Goal: Task Accomplishment & Management: Use online tool/utility

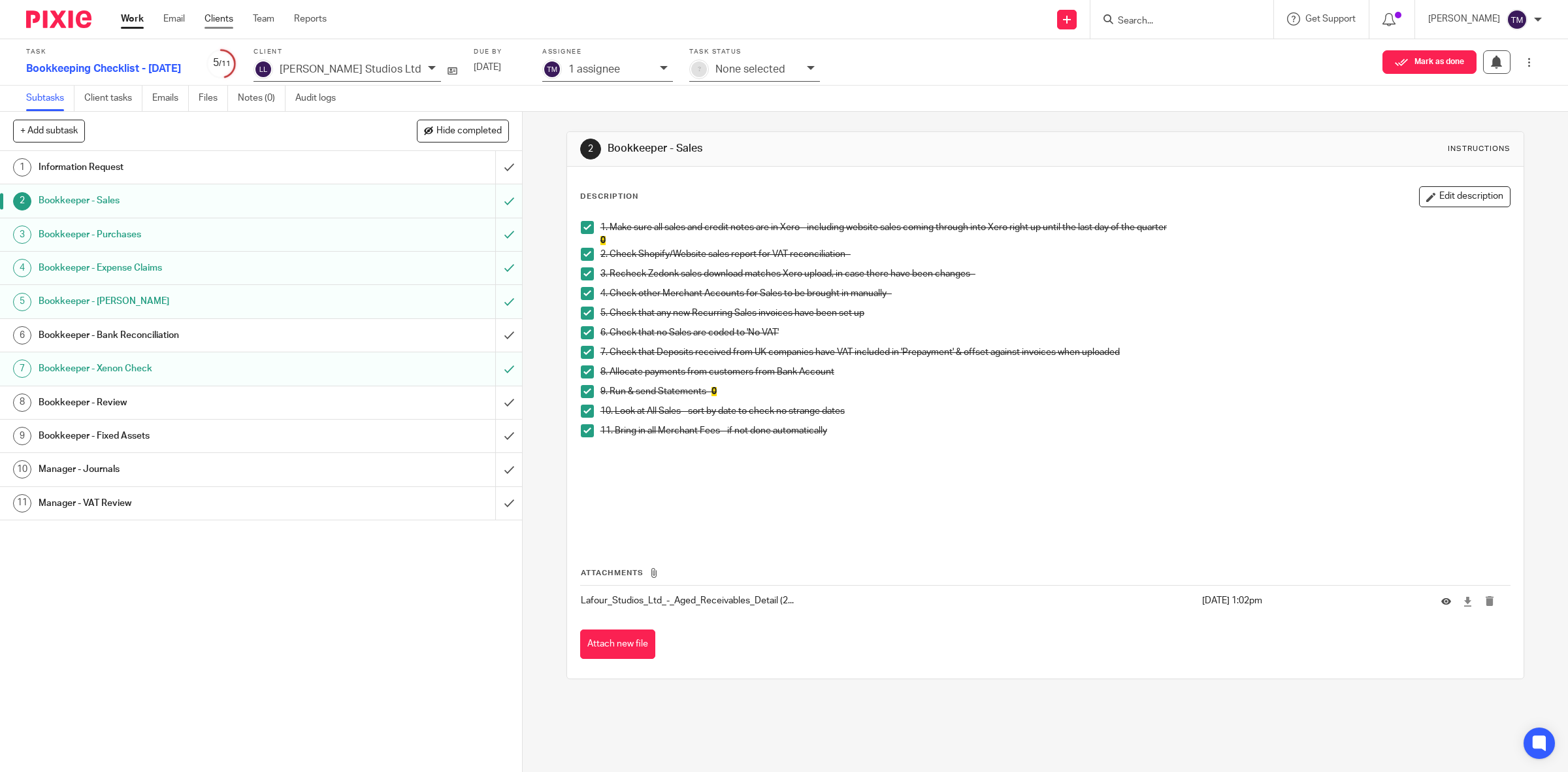
click at [206, 21] on link "Clients" at bounding box center [218, 19] width 29 height 13
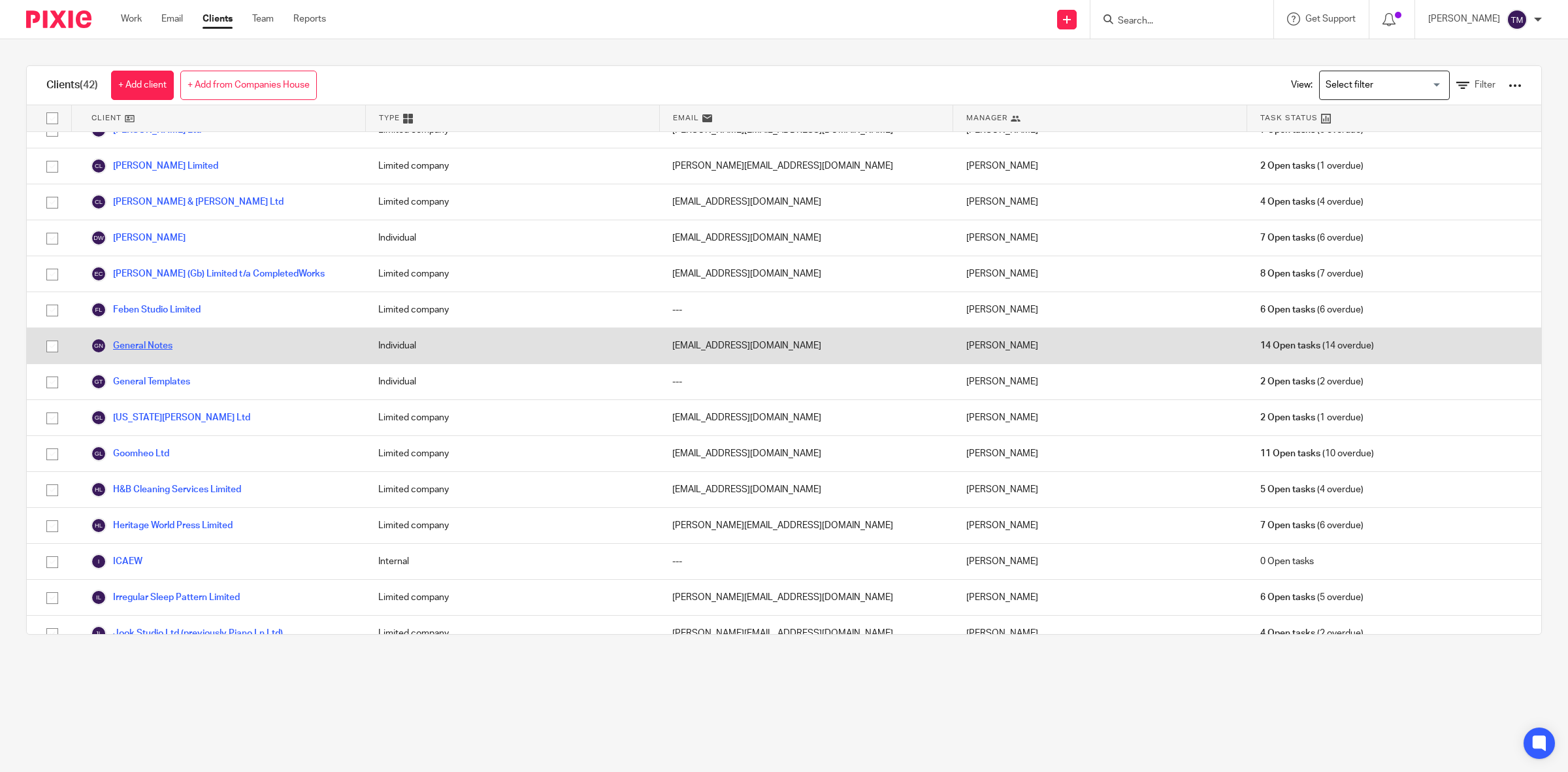
scroll to position [245, 0]
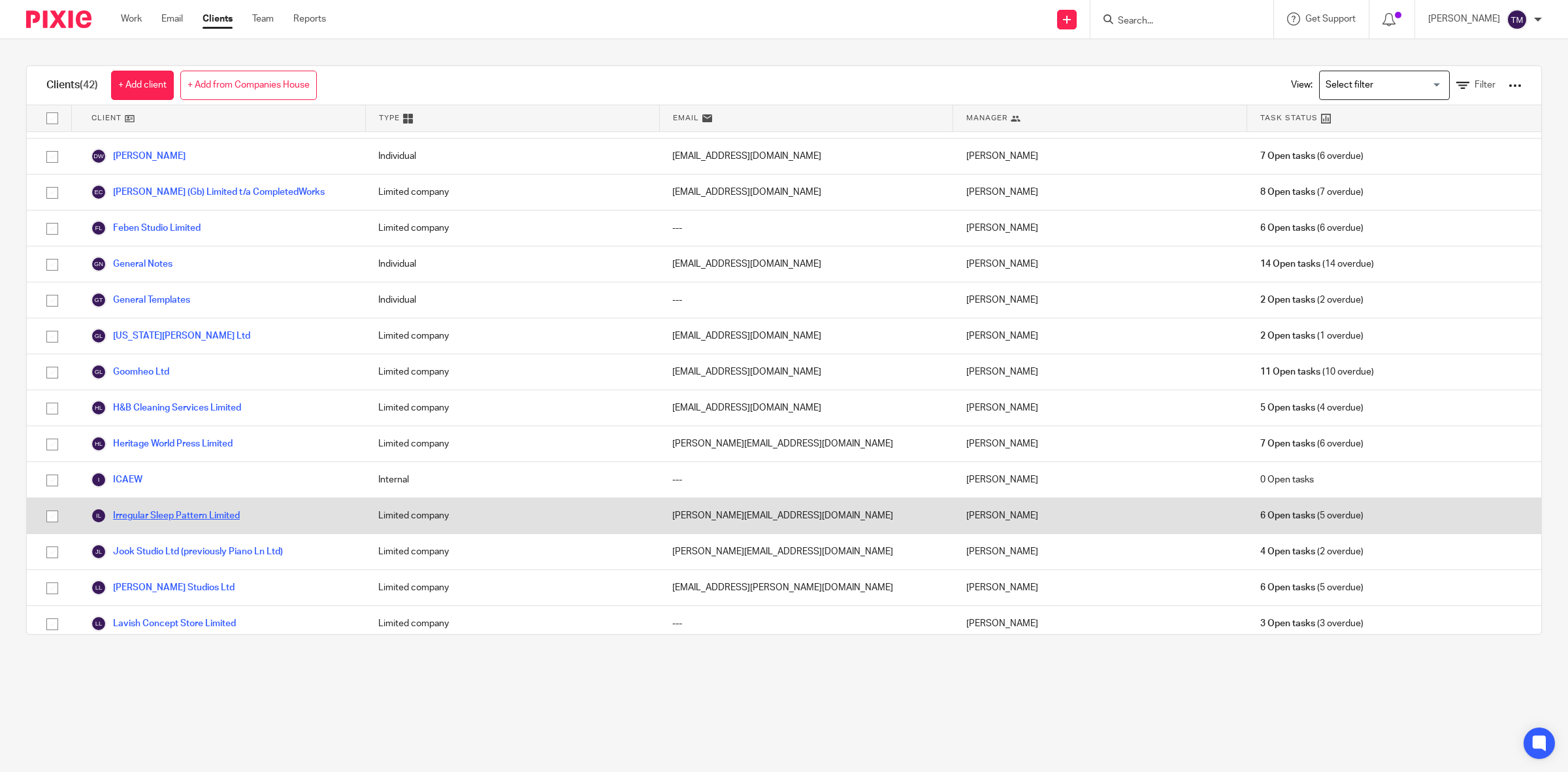
click at [139, 514] on link "Irregular Sleep Pattern Limited" at bounding box center [166, 515] width 149 height 15
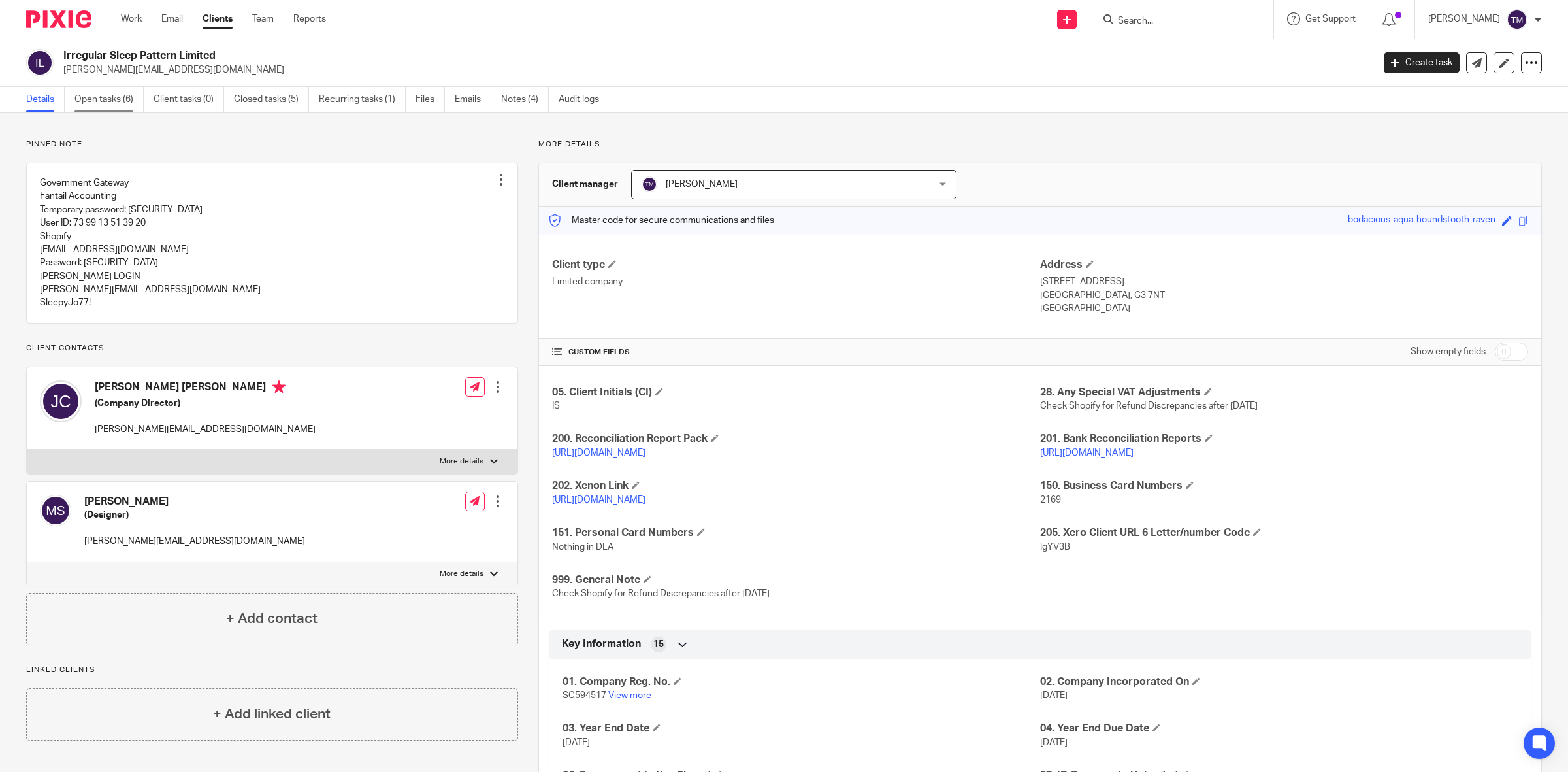
click at [110, 98] on link "Open tasks (6)" at bounding box center [109, 100] width 69 height 25
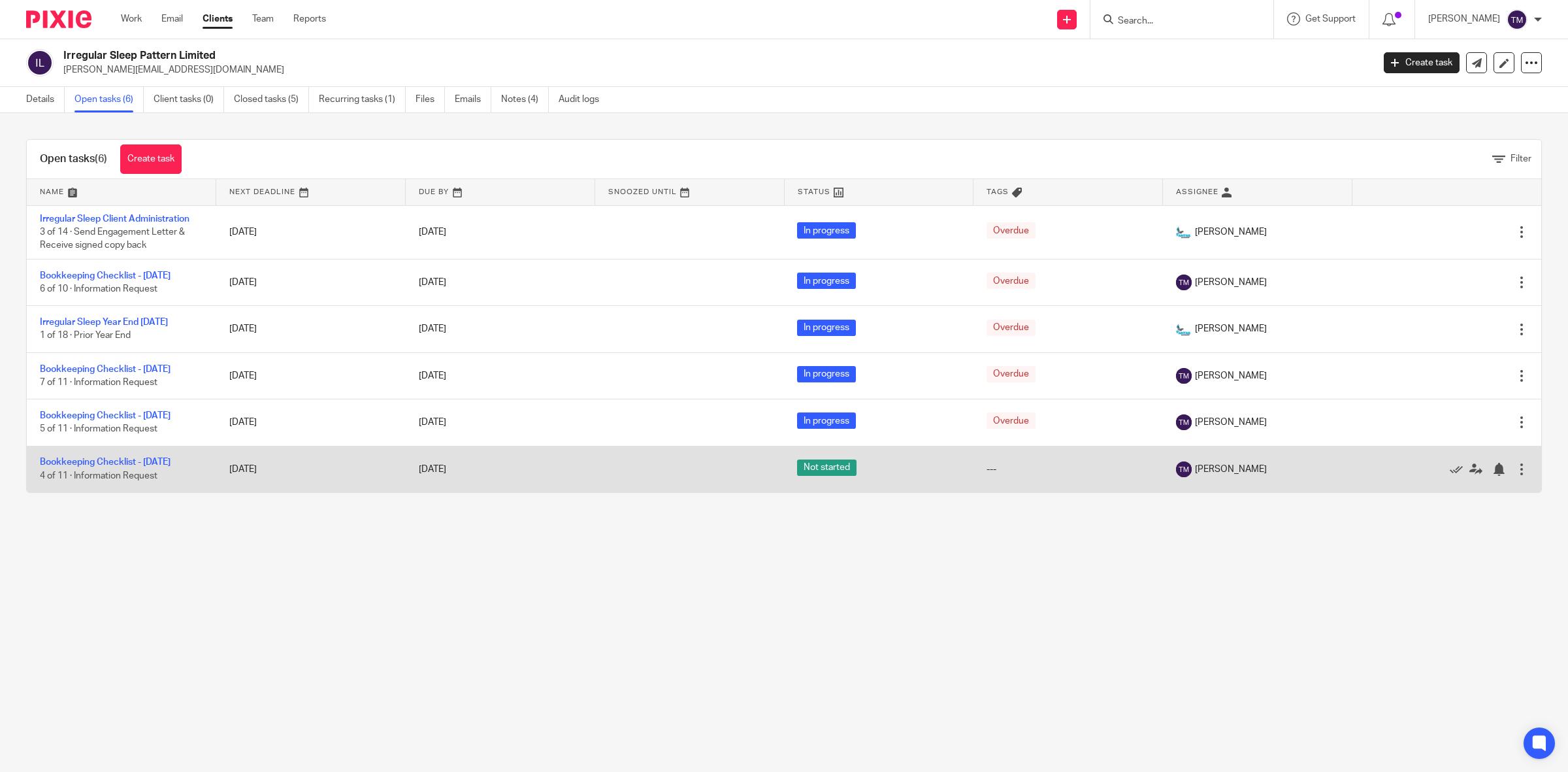
click at [72, 470] on td "Bookkeeping Checklist - [DATE] 4 of 11 · Information Request" at bounding box center [121, 468] width 190 height 46
click at [82, 466] on link "Bookkeeping Checklist - [DATE]" at bounding box center [105, 462] width 131 height 9
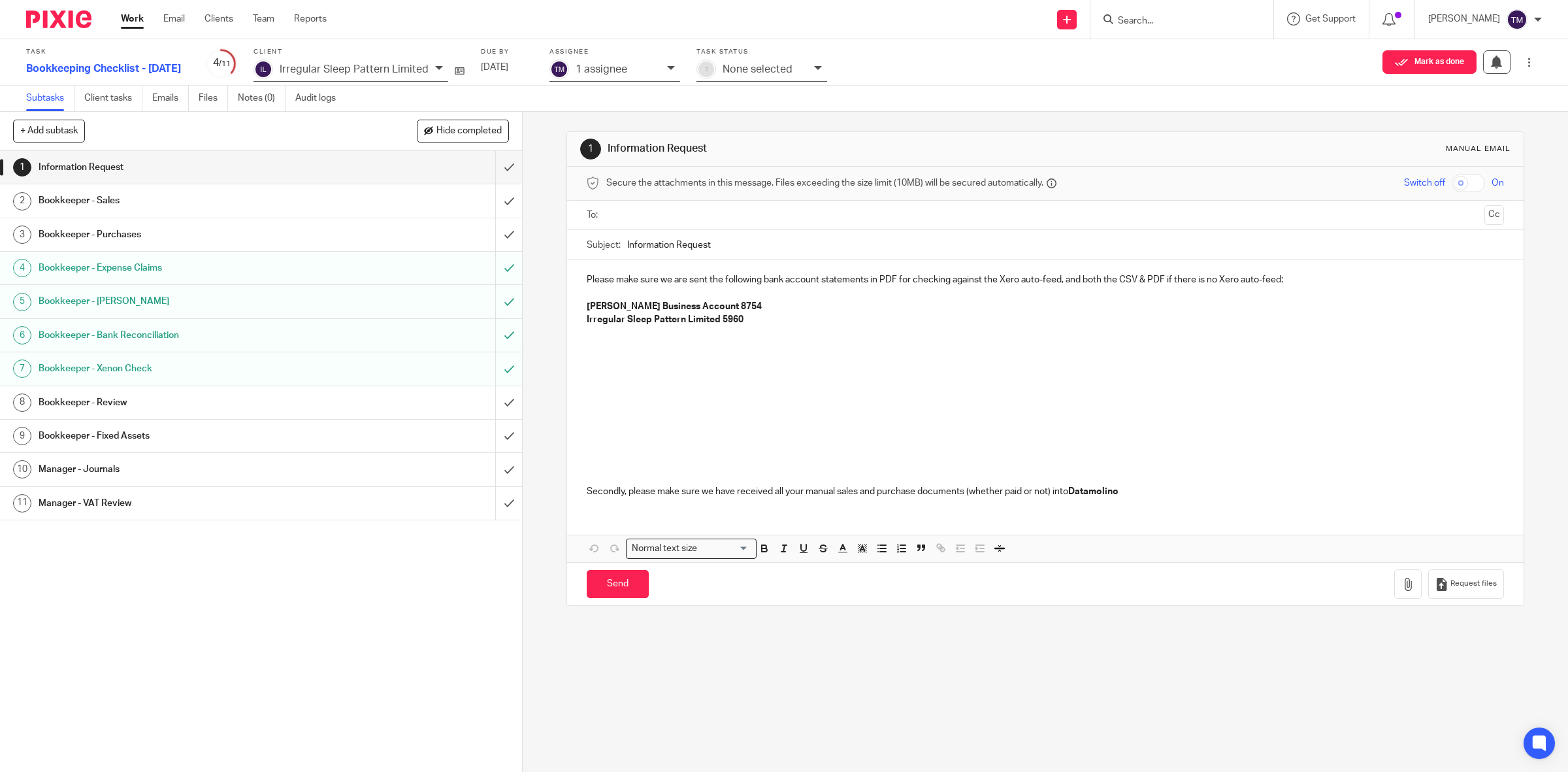
click at [127, 209] on h1 "Bookkeeper - Sales" at bounding box center [187, 200] width 296 height 19
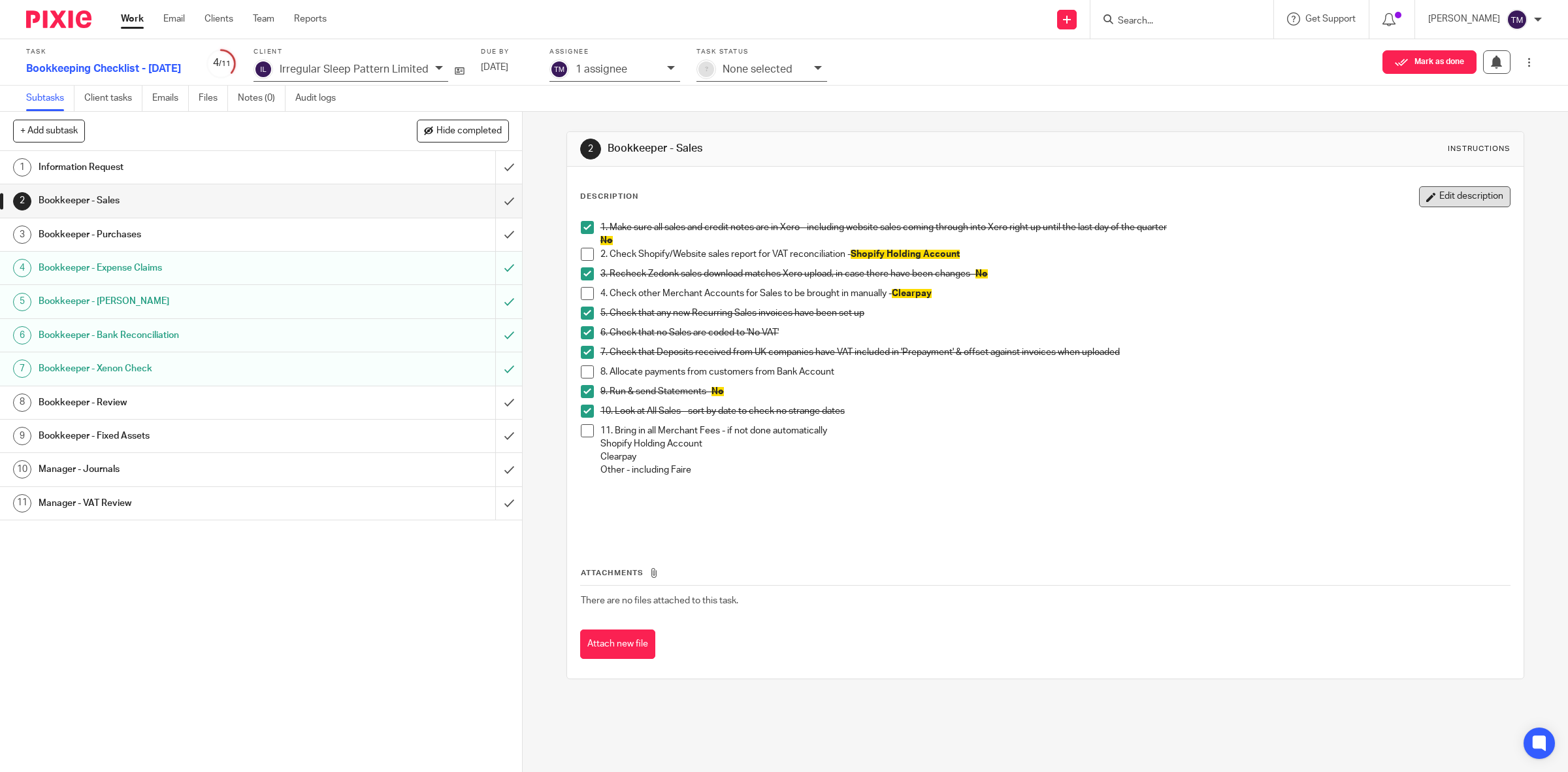
click at [1460, 197] on button "Edit description" at bounding box center [1465, 196] width 92 height 21
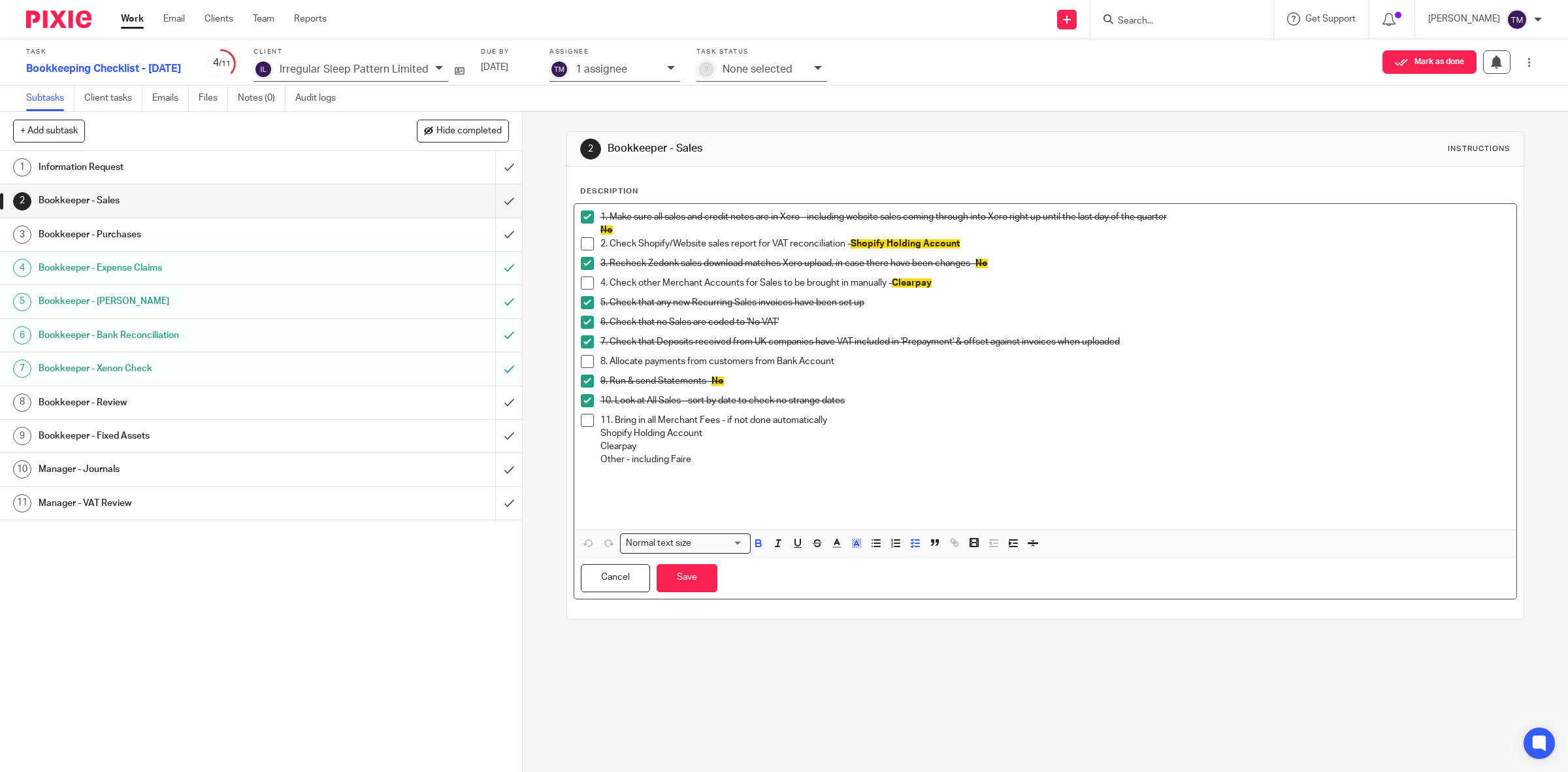
click at [1010, 252] on div "2. Check Shopify/Website sales report for VAT reconciliation - Shopify Holding …" at bounding box center [1055, 247] width 910 height 19
drag, startPoint x: 1057, startPoint y: 249, endPoint x: 962, endPoint y: 244, distance: 95.1
click at [962, 244] on p "2. Check Shopify/Website sales report for VAT reconciliation - Shopify Holding …" at bounding box center [1055, 244] width 910 height 13
click at [854, 544] on polyline "button" at bounding box center [856, 543] width 5 height 5
click at [854, 556] on div "Compact color picker" at bounding box center [875, 573] width 164 height 44
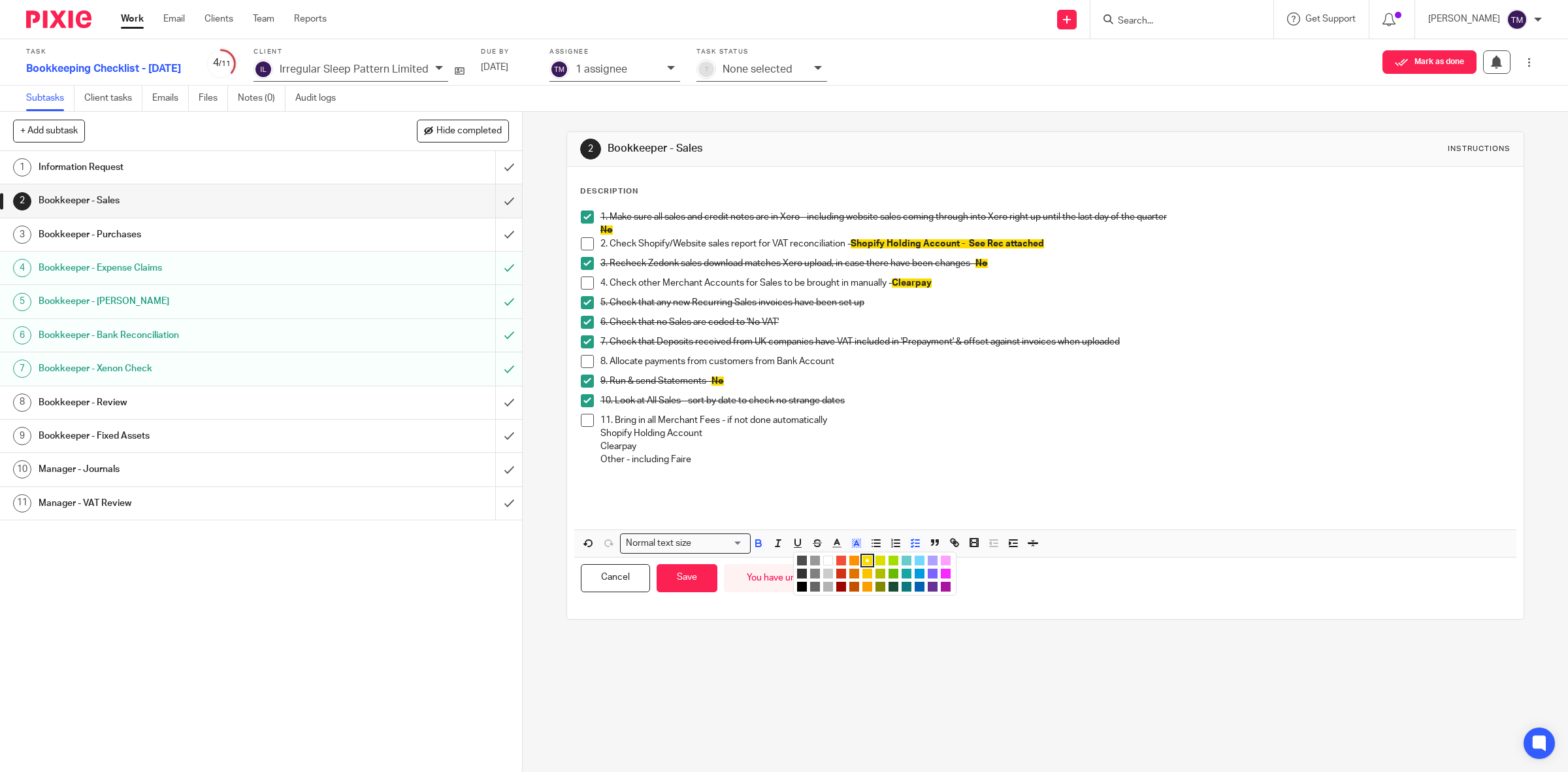
click at [850, 560] on li "color:#FE9200" at bounding box center [854, 560] width 10 height 10
click at [581, 242] on span at bounding box center [588, 244] width 13 height 13
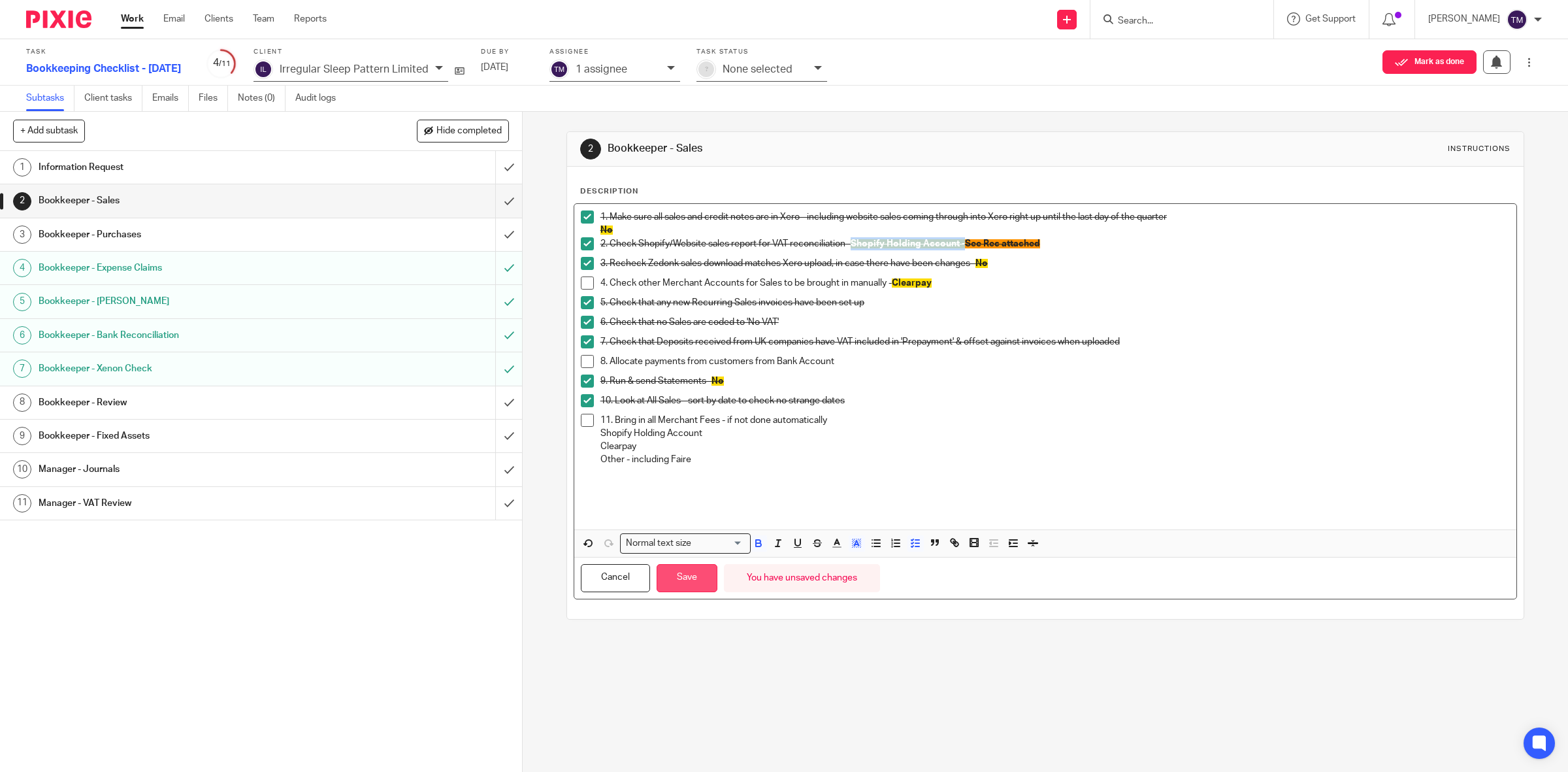
click at [673, 586] on button "Save" at bounding box center [687, 578] width 61 height 28
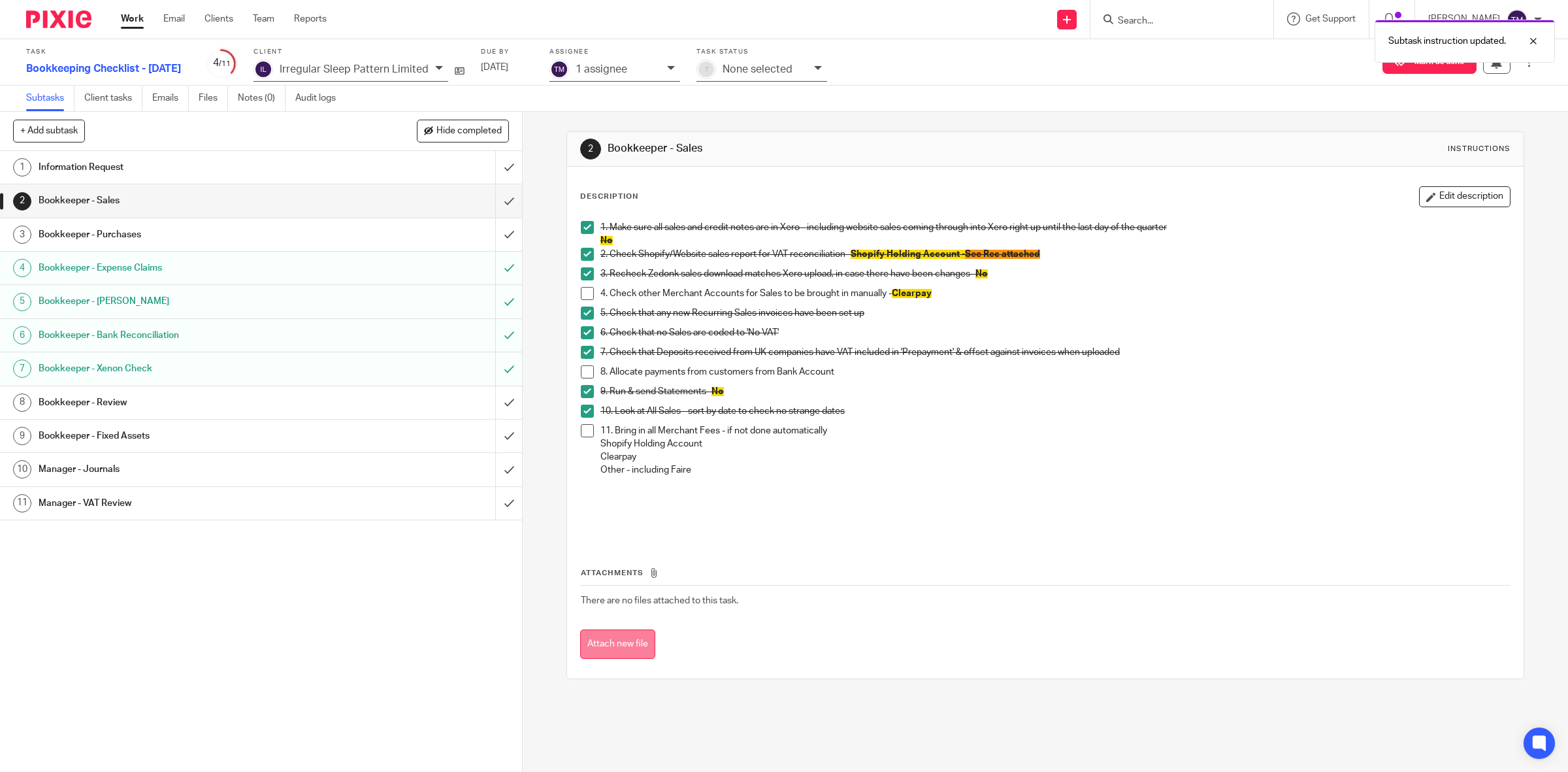
click at [590, 654] on button "Attach new file" at bounding box center [618, 644] width 75 height 29
click at [848, 363] on div "7. Check that Deposits received from UK companies have VAT included in 'Prepaym…" at bounding box center [1055, 355] width 910 height 19
click at [848, 385] on p "9. Run & send Statements - No" at bounding box center [1055, 391] width 910 height 13
click at [1462, 210] on div "Description Edit description 1. Make sure all sales and credit notes are in Xer…" at bounding box center [1045, 363] width 931 height 354
click at [1449, 197] on button "Edit description" at bounding box center [1465, 196] width 92 height 21
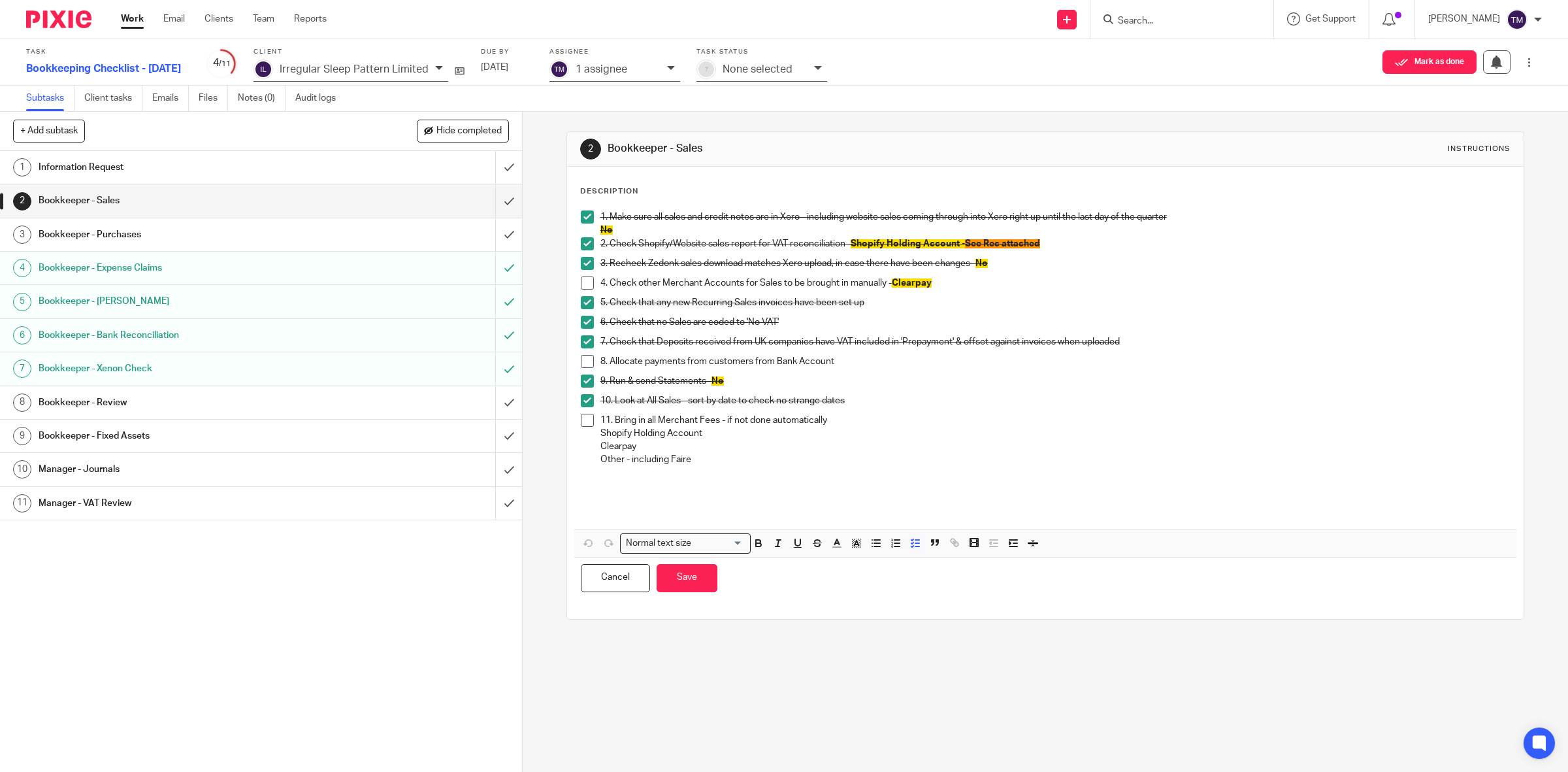
click at [874, 361] on p "8. Allocate payments from customers from Bank Account" at bounding box center [1055, 361] width 910 height 13
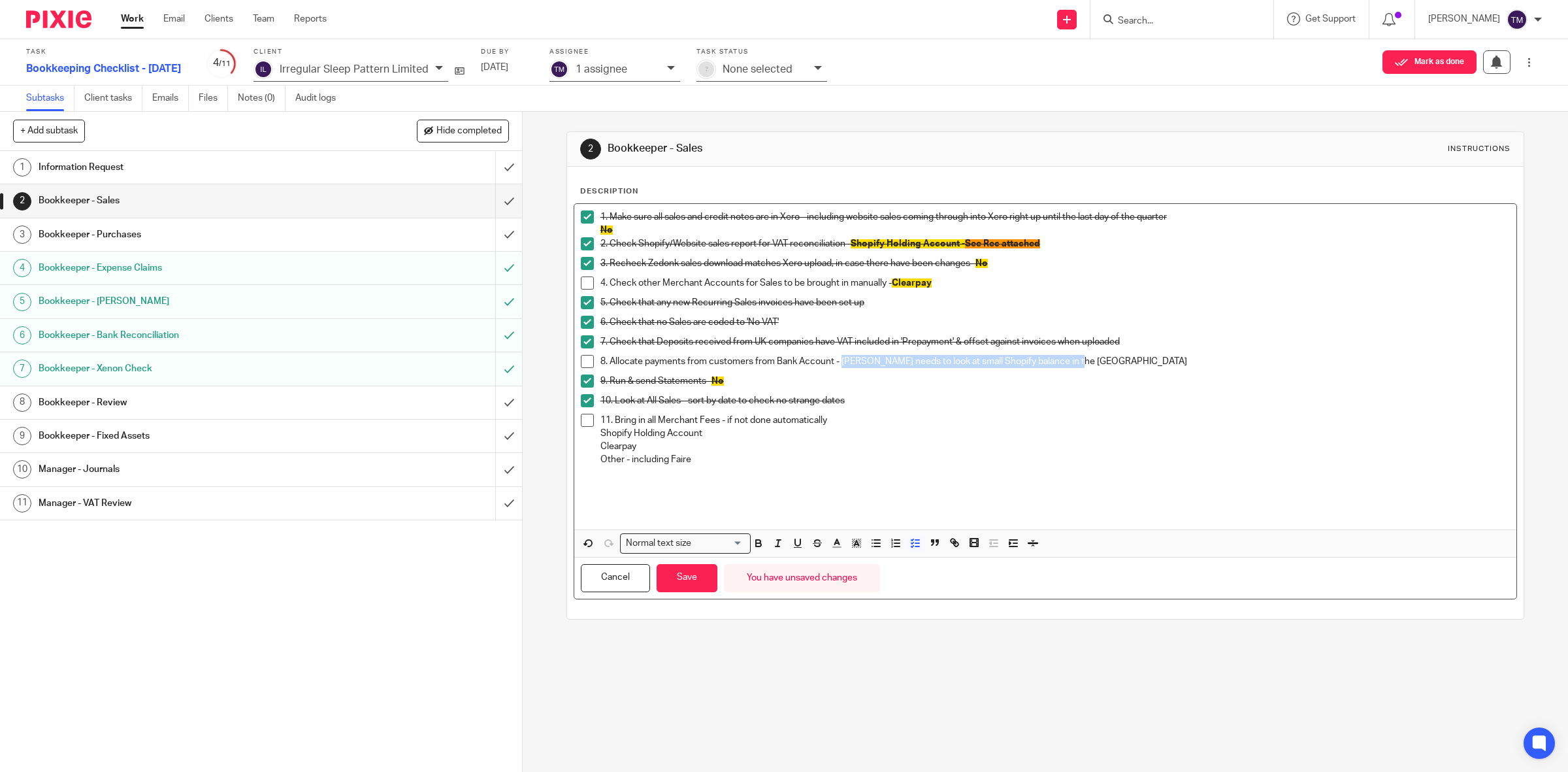
drag, startPoint x: 1086, startPoint y: 367, endPoint x: 837, endPoint y: 366, distance: 249.0
click at [837, 366] on p "8. Allocate payments from customers from Bank Account - Michaela needs to look …" at bounding box center [1055, 361] width 910 height 13
click at [856, 546] on icon "button" at bounding box center [857, 543] width 12 height 12
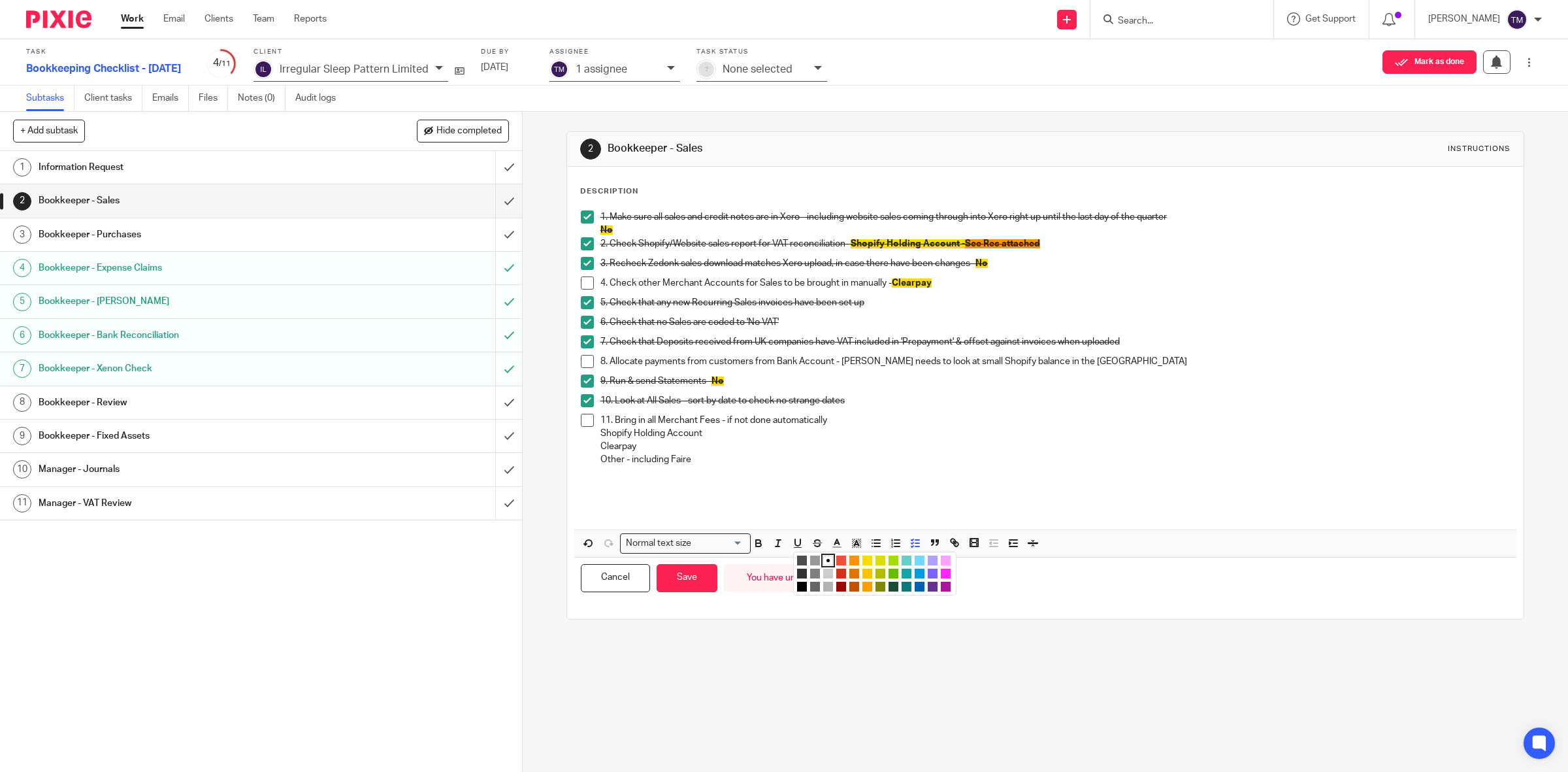
click at [850, 564] on li "color:#FE9200" at bounding box center [854, 560] width 10 height 10
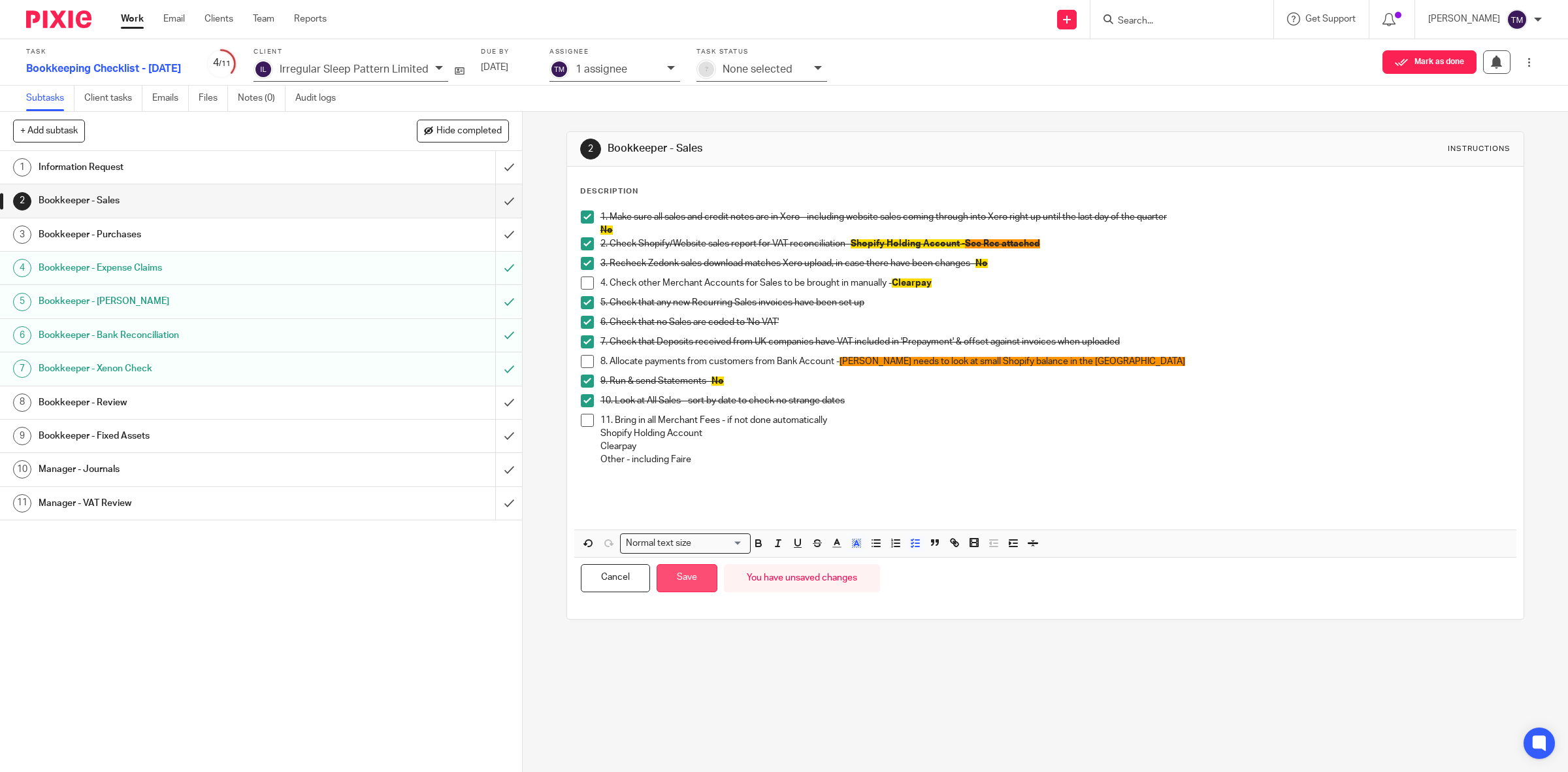
click at [681, 585] on button "Save" at bounding box center [687, 578] width 61 height 28
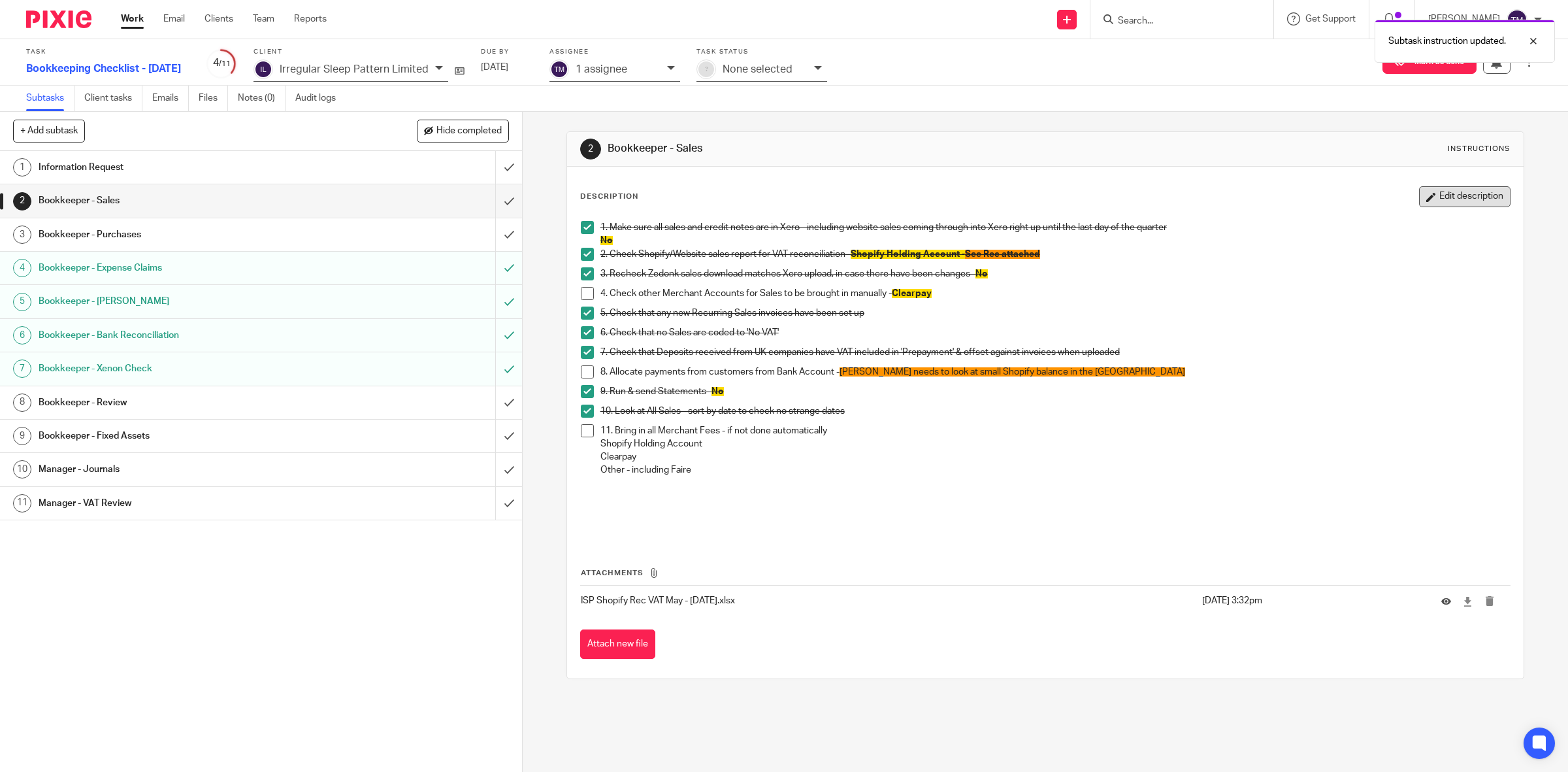
click at [1425, 190] on button "Edit description" at bounding box center [1465, 196] width 92 height 21
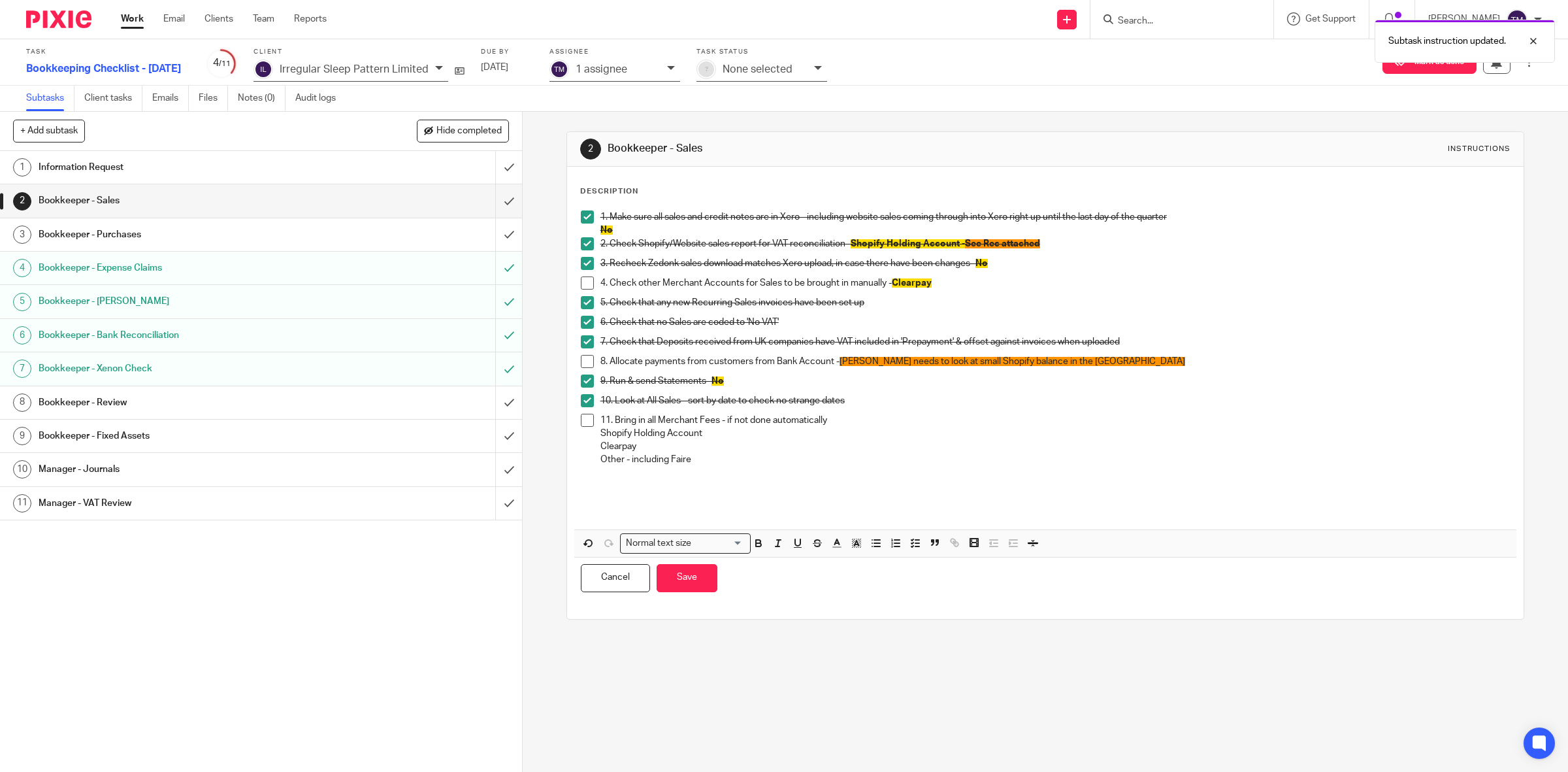
click at [842, 423] on p "11. Bring in all Merchant Fees - if not done automatically" at bounding box center [1055, 420] width 910 height 13
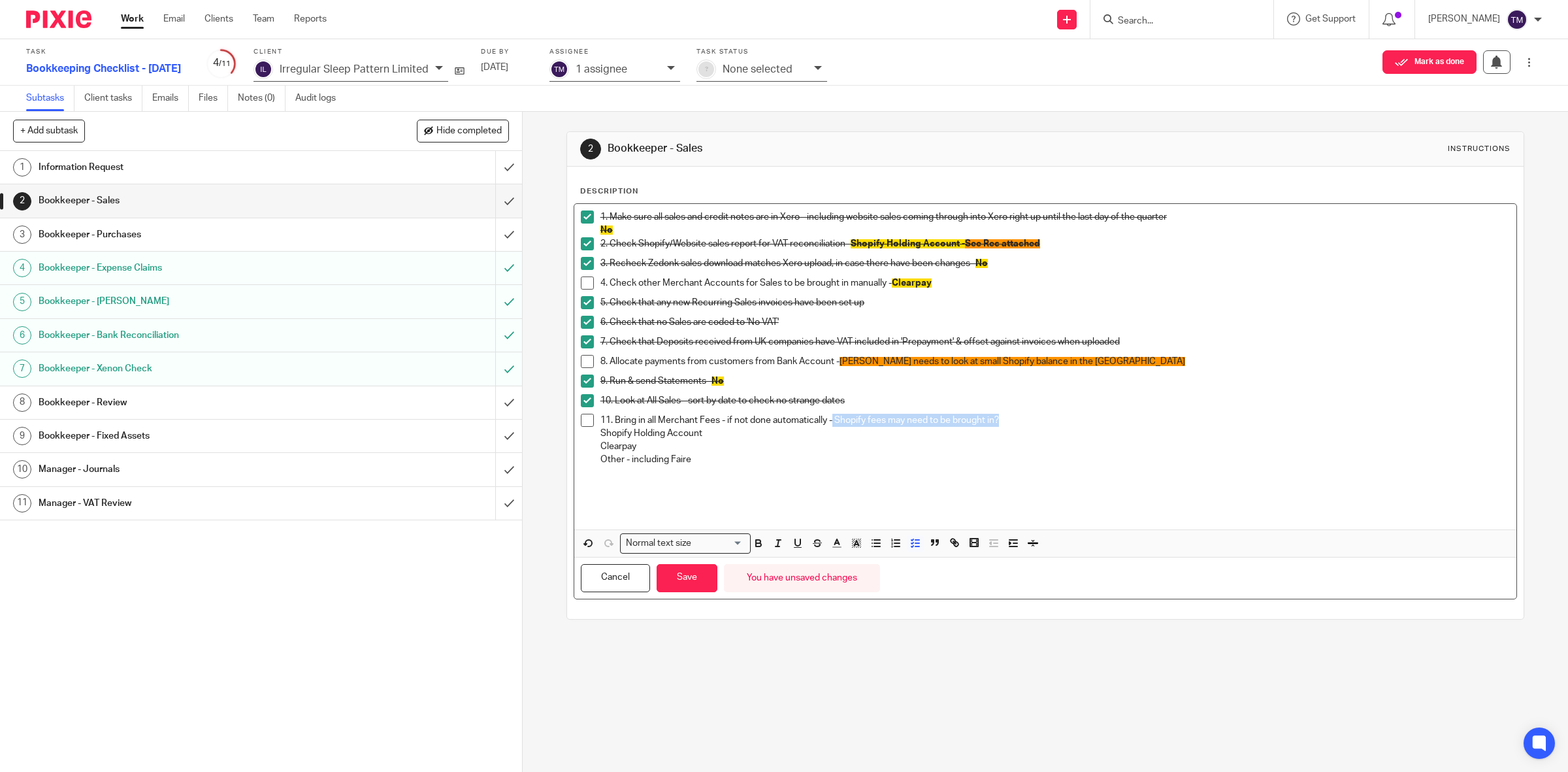
drag, startPoint x: 1023, startPoint y: 415, endPoint x: 830, endPoint y: 425, distance: 193.3
click at [830, 425] on p "11. Bring in all Merchant Fees - if not done automatically - Shopify fees may n…" at bounding box center [1055, 420] width 910 height 13
click at [850, 550] on button "button" at bounding box center [857, 543] width 16 height 16
click at [852, 560] on li "color:#FE9200" at bounding box center [854, 560] width 10 height 10
click at [582, 425] on span at bounding box center [588, 420] width 13 height 13
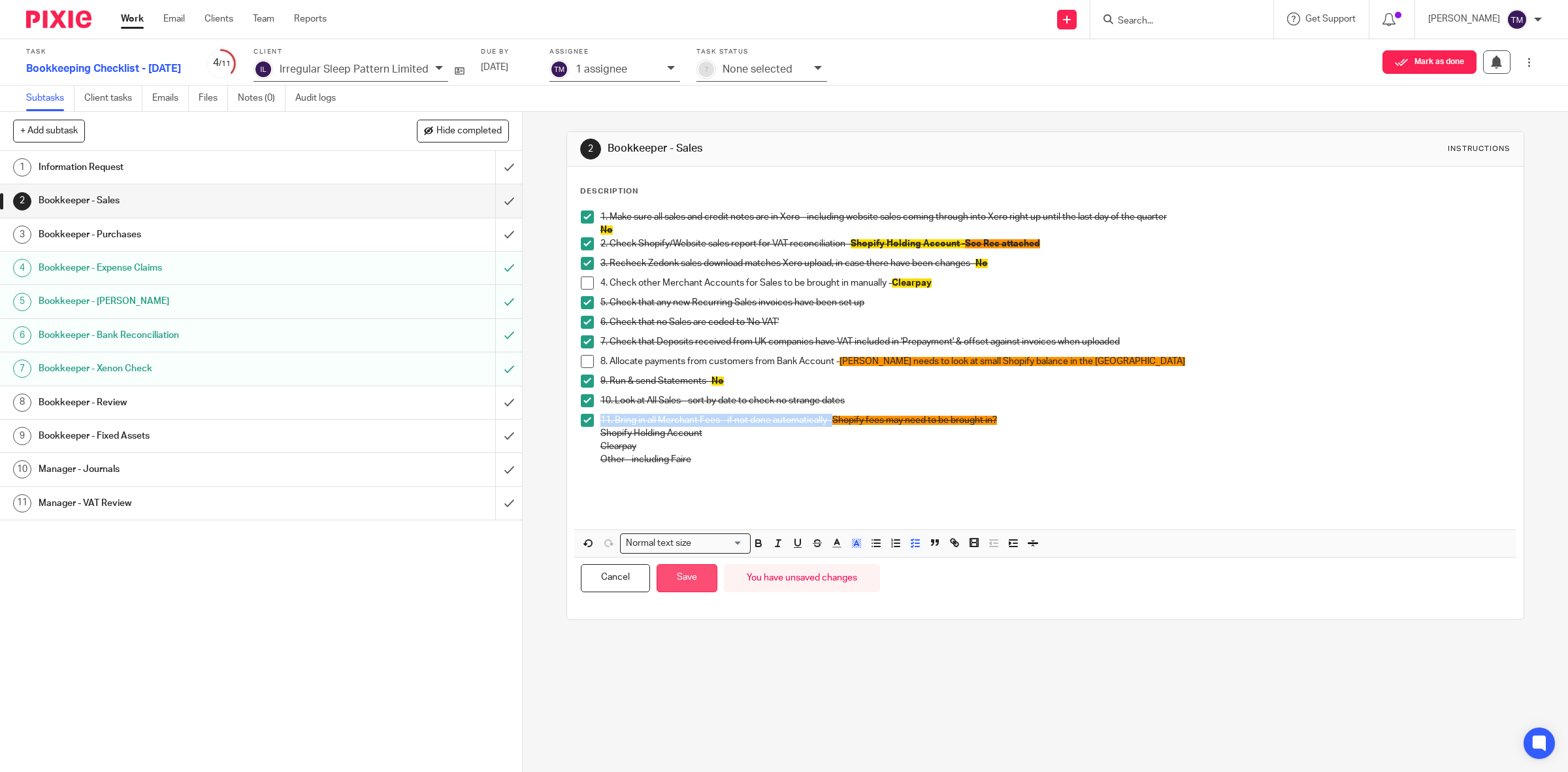
click at [681, 584] on button "Save" at bounding box center [687, 578] width 61 height 28
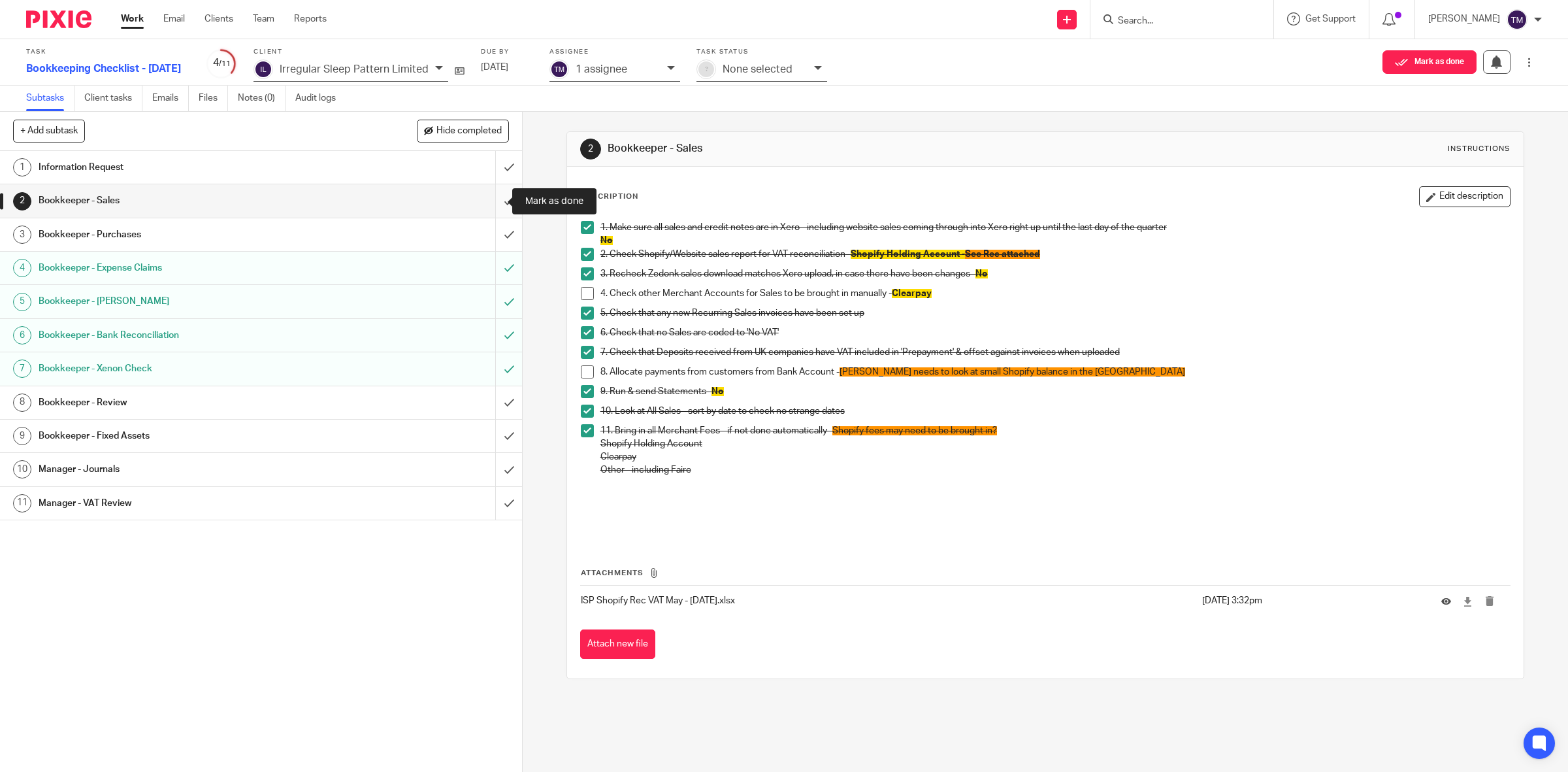
click at [500, 200] on input "submit" at bounding box center [261, 200] width 522 height 33
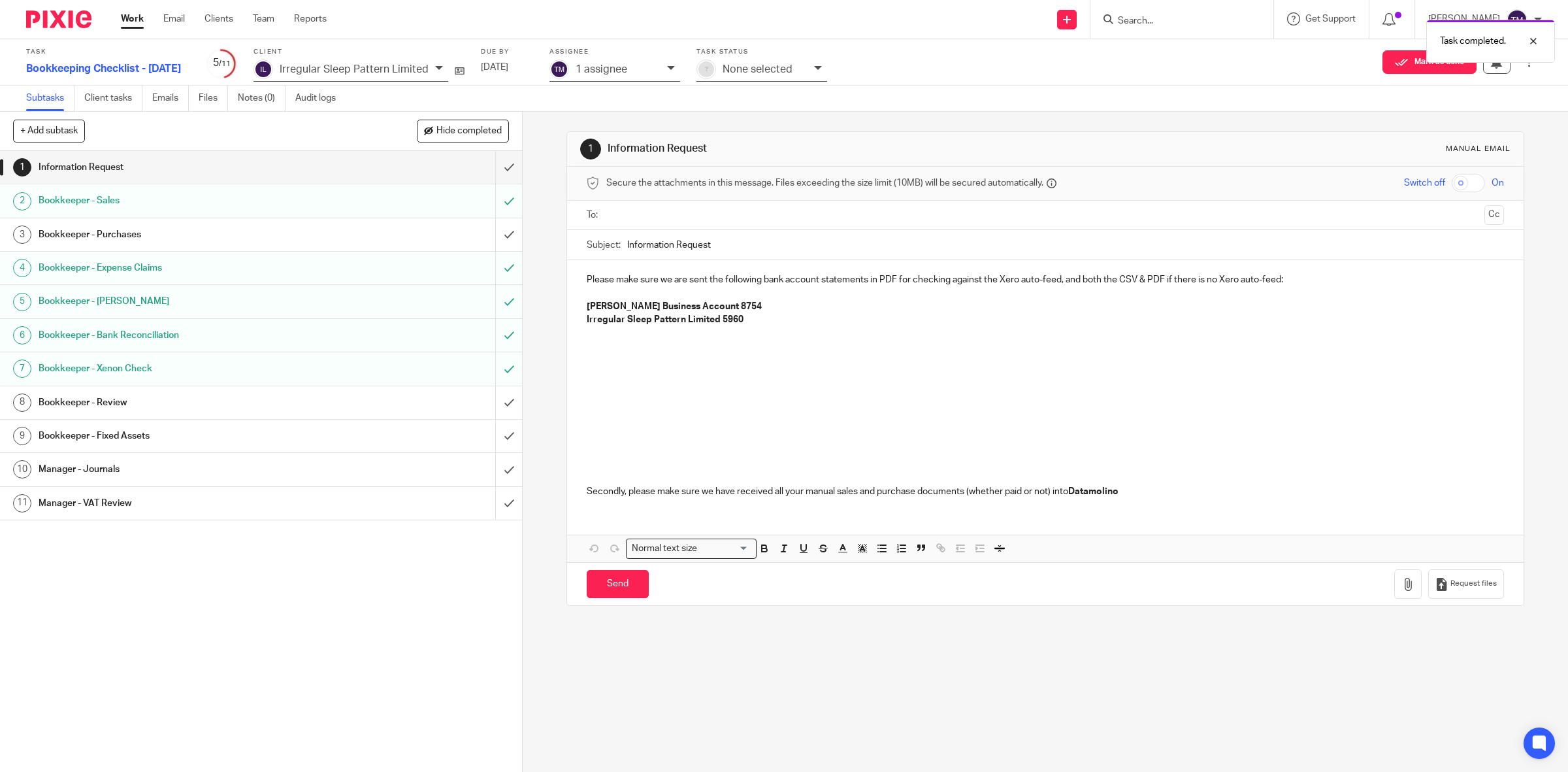
click at [292, 243] on h1 "Bookkeeper - Purchases" at bounding box center [187, 234] width 296 height 19
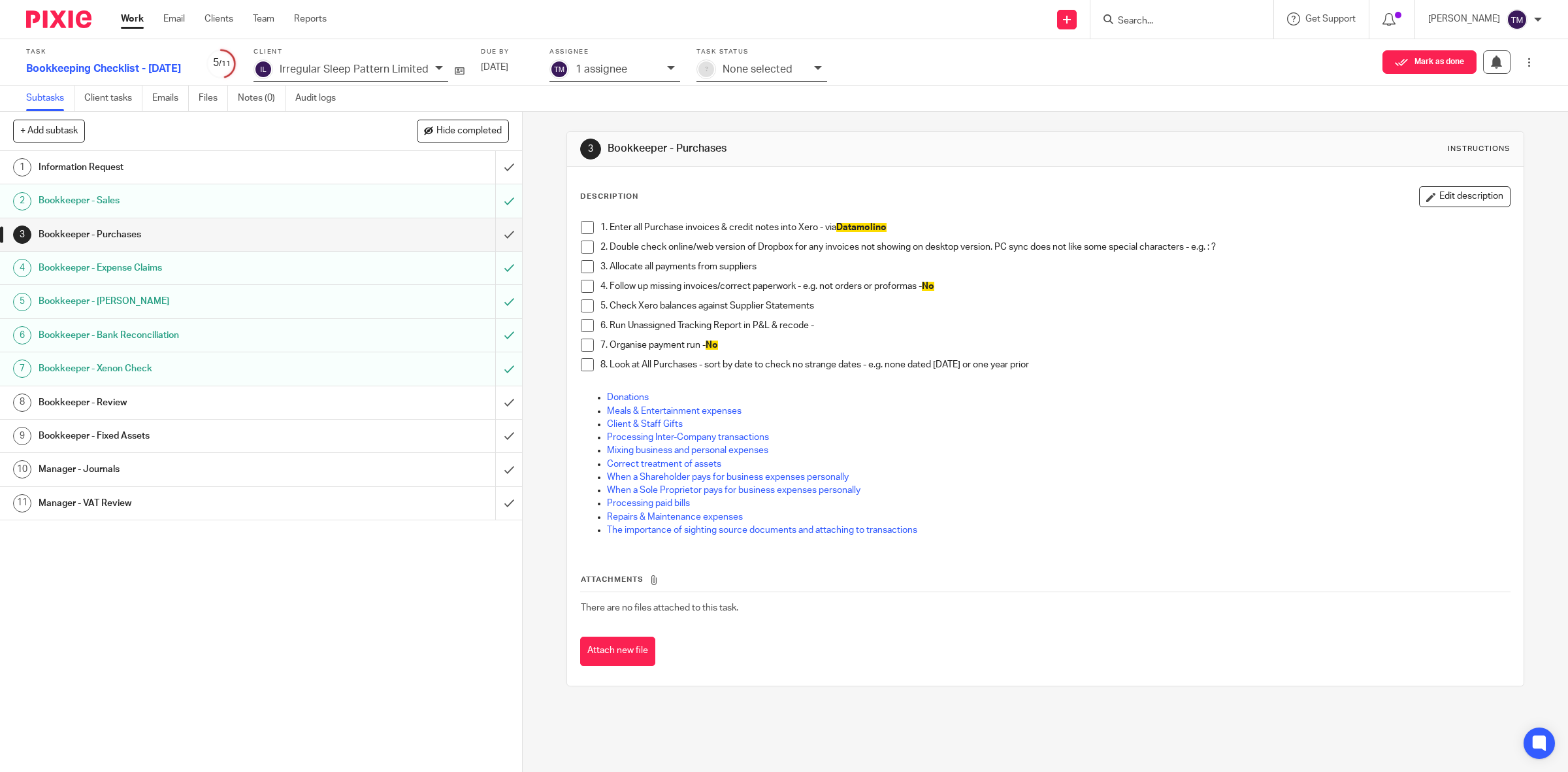
click at [581, 286] on span at bounding box center [588, 286] width 13 height 13
click at [586, 230] on span at bounding box center [588, 228] width 13 height 13
click at [1427, 196] on icon "button" at bounding box center [1431, 197] width 10 height 10
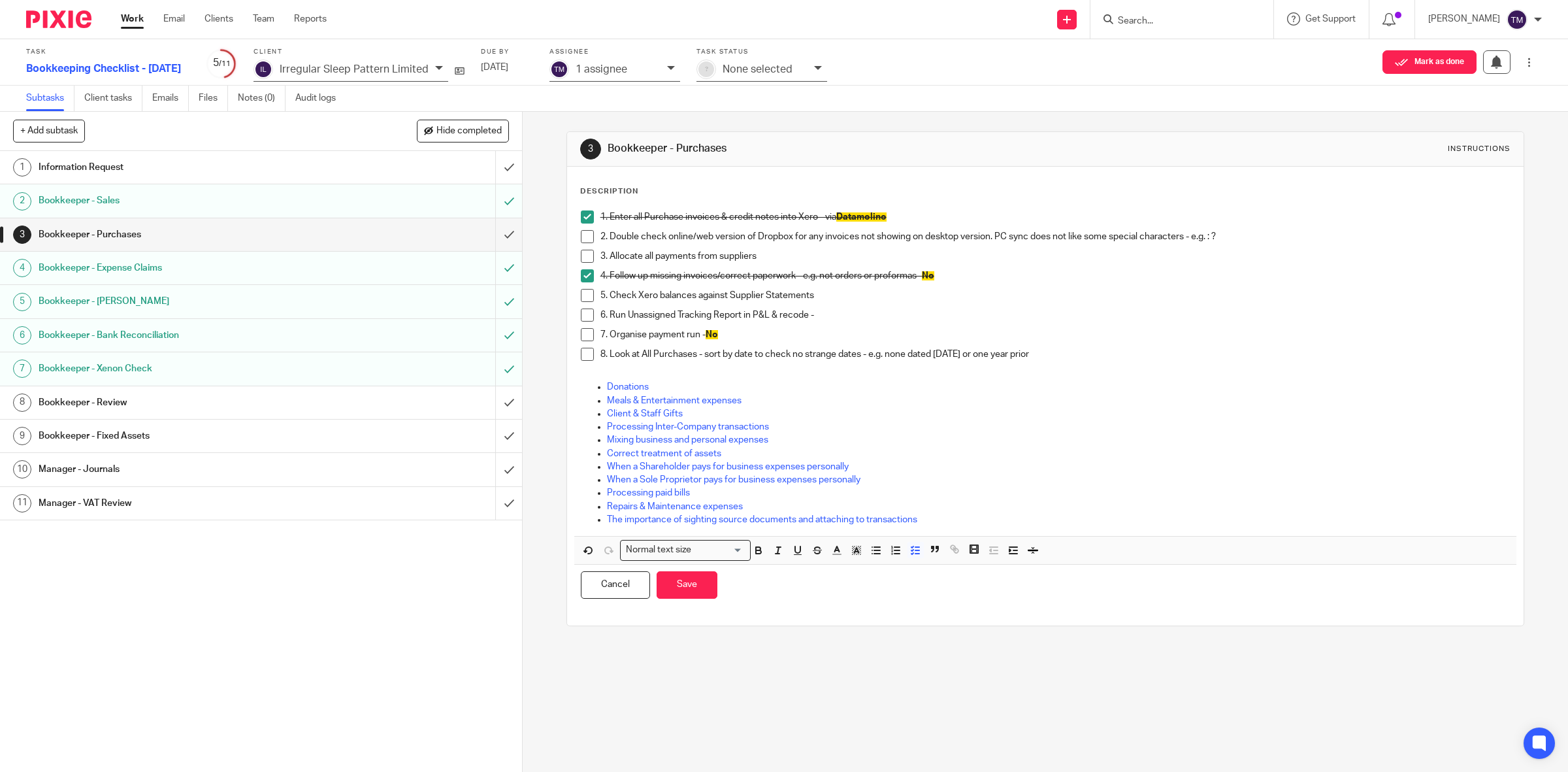
click at [808, 250] on p "3. Allocate all payments from suppliers" at bounding box center [1055, 256] width 910 height 13
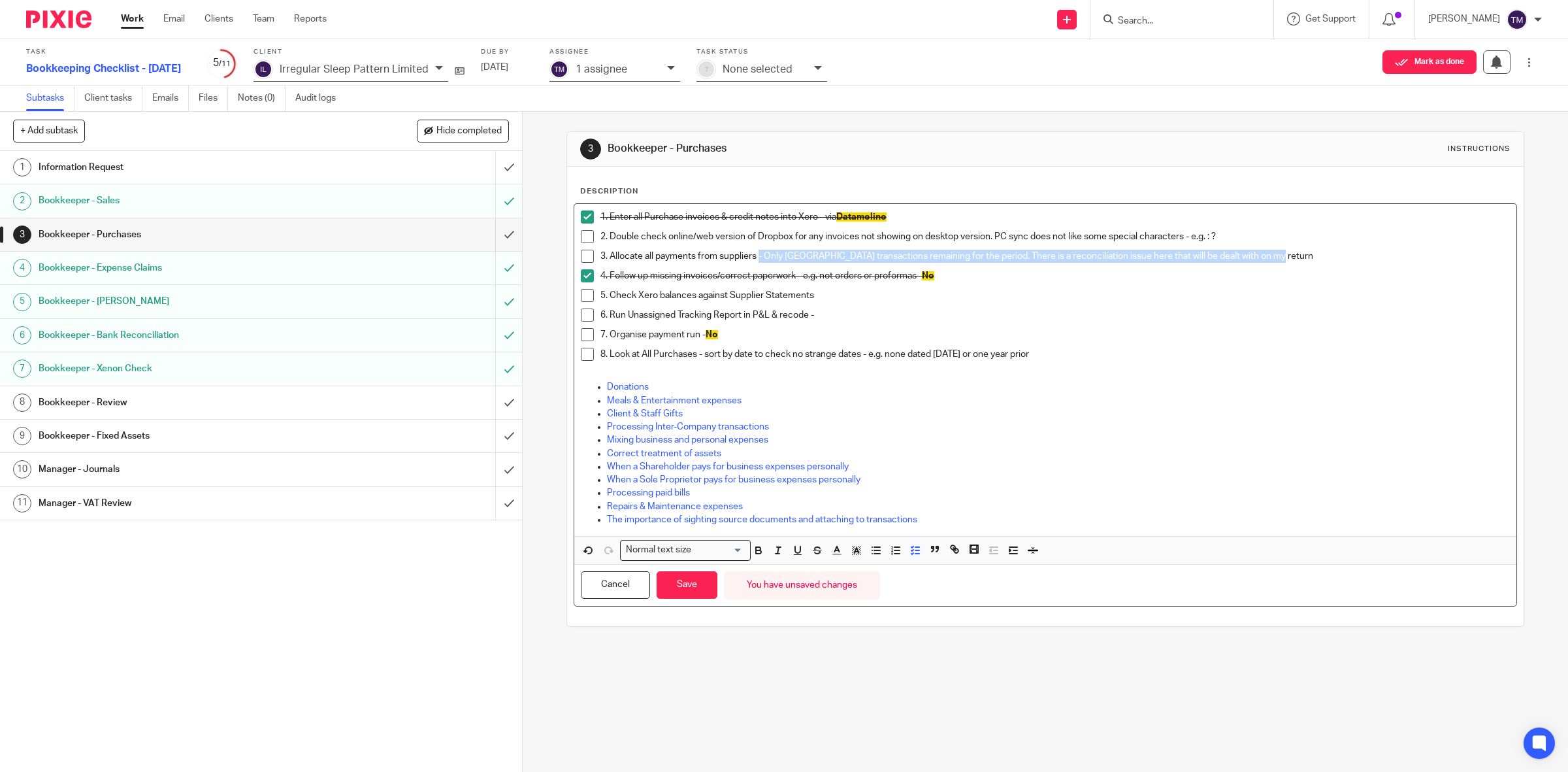
drag, startPoint x: 1297, startPoint y: 252, endPoint x: 756, endPoint y: 257, distance: 541.0
click at [756, 257] on p "3. Allocate all payments from suppliers - Only [GEOGRAPHIC_DATA] transactions r…" at bounding box center [1055, 256] width 910 height 13
click at [855, 552] on line "button" at bounding box center [856, 552] width 3 height 0
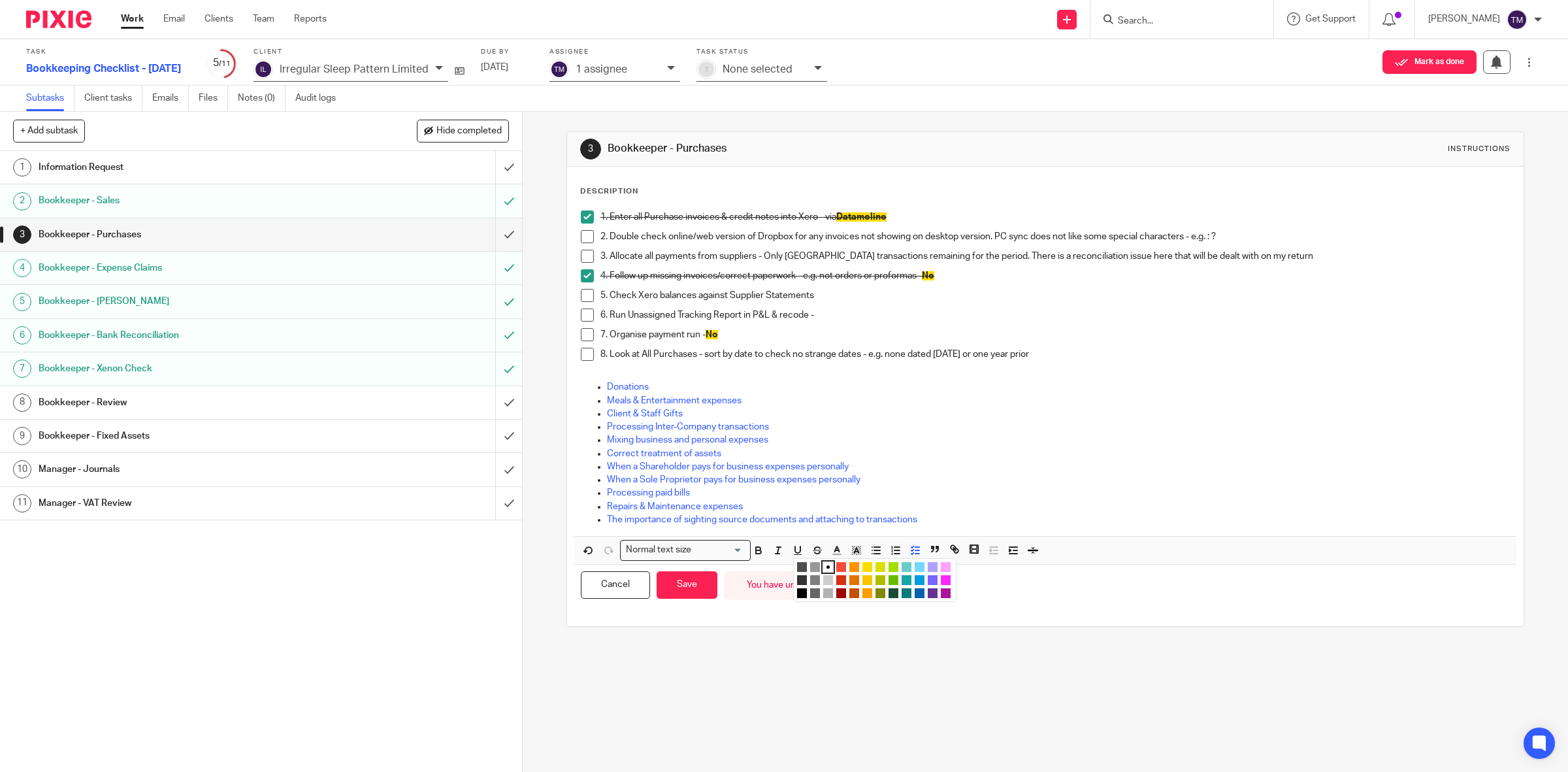
click at [850, 566] on li "color:#FE9200" at bounding box center [854, 567] width 10 height 10
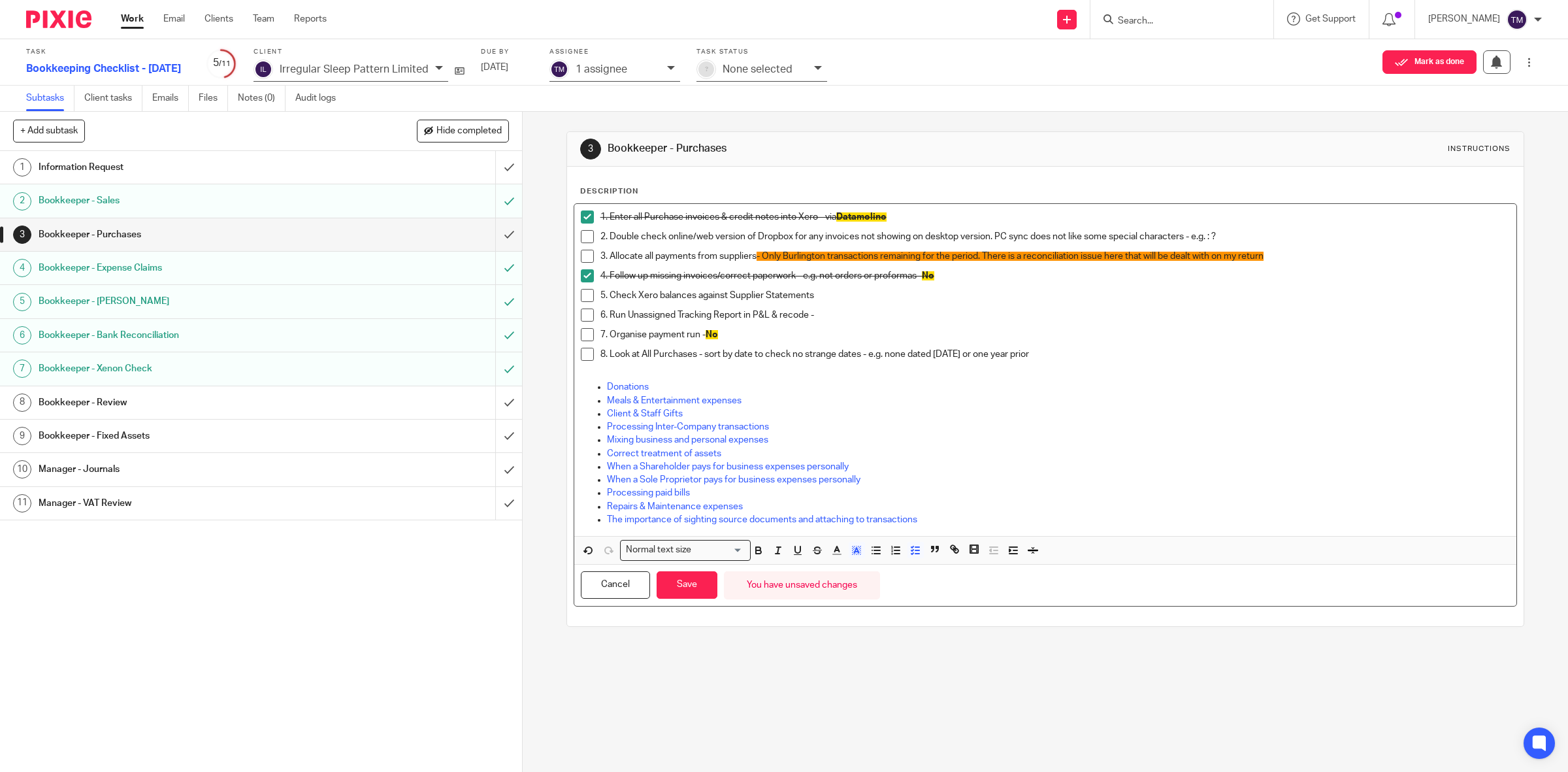
drag, startPoint x: 586, startPoint y: 296, endPoint x: 583, endPoint y: 312, distance: 16.3
click at [584, 298] on span at bounding box center [588, 296] width 13 height 13
click at [582, 318] on span at bounding box center [588, 315] width 13 height 13
click at [582, 332] on span at bounding box center [588, 334] width 13 height 13
click at [585, 354] on span at bounding box center [588, 355] width 13 height 13
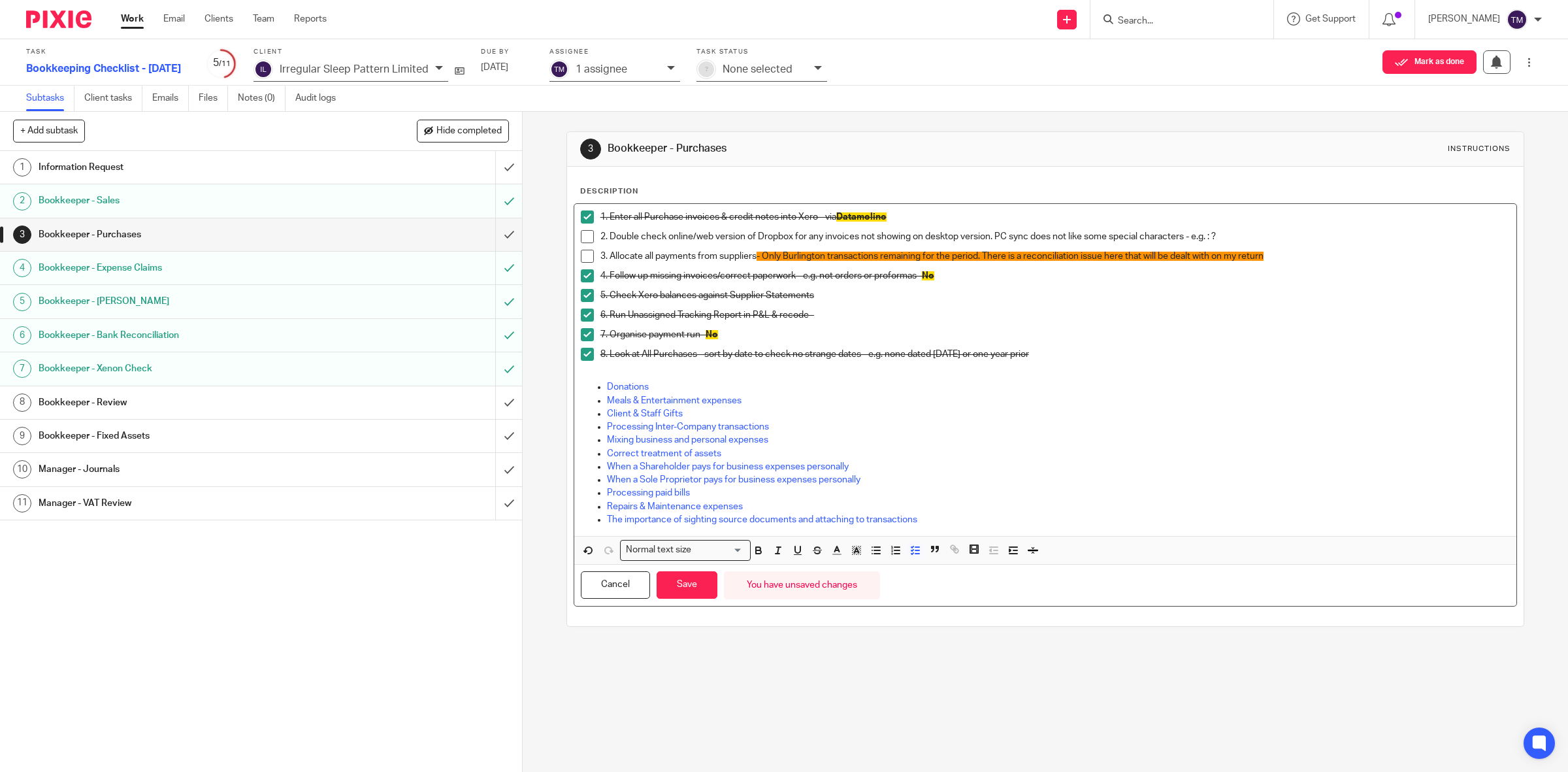
click at [1113, 351] on p "8. Look at All Purchases - sort by date to check no strange dates - e.g. none d…" at bounding box center [1055, 355] width 910 height 13
drag, startPoint x: 1234, startPoint y: 353, endPoint x: 1080, endPoint y: 354, distance: 154.0
click at [1080, 354] on p "8. Look at All Purchases - sort by date to check no strange dates - e.g. none d…" at bounding box center [1055, 355] width 910 height 13
click at [854, 553] on polyline "button" at bounding box center [856, 550] width 5 height 5
click at [850, 566] on li "color:#FE9200" at bounding box center [854, 567] width 10 height 10
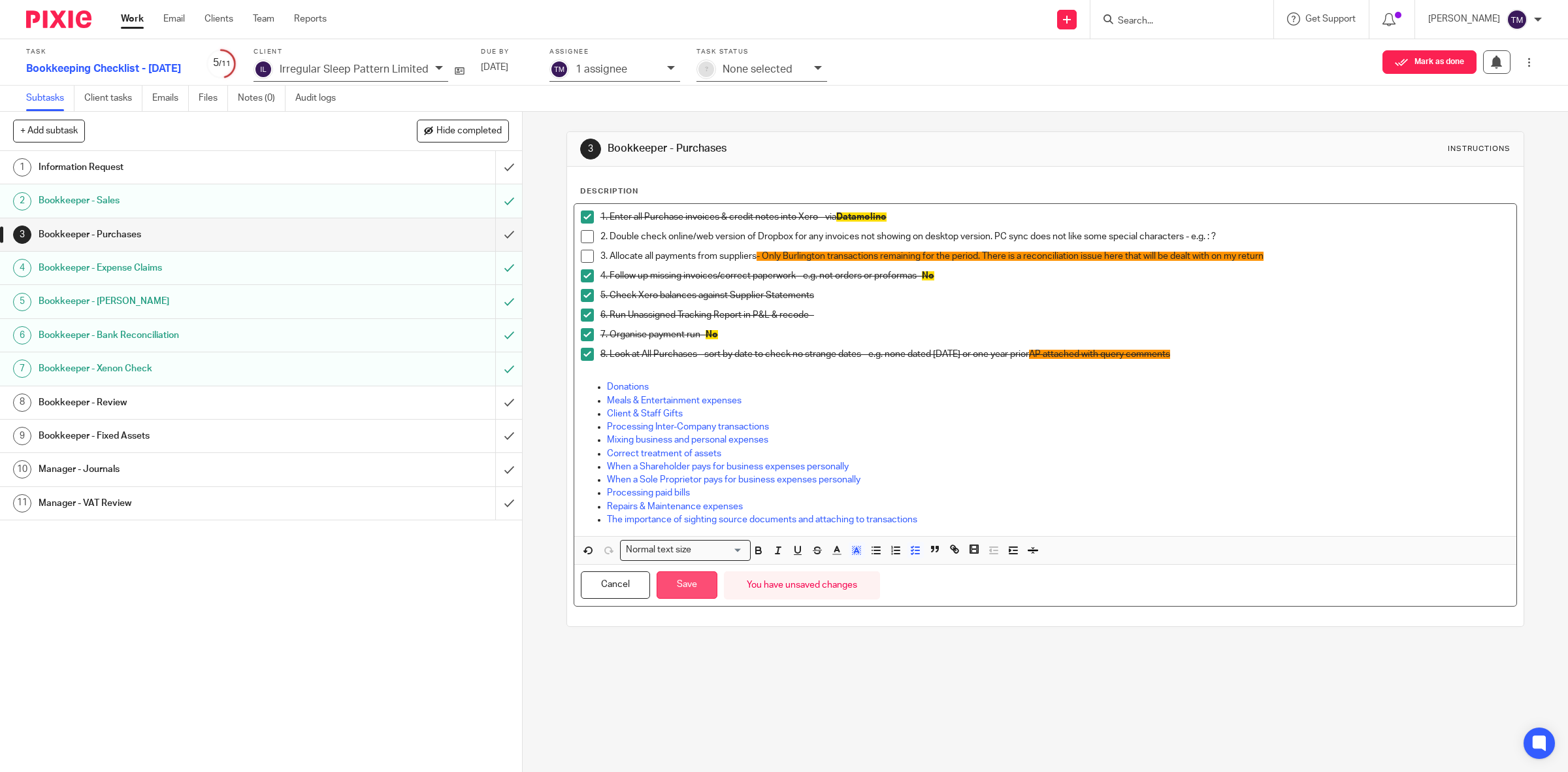
click at [684, 589] on button "Save" at bounding box center [687, 585] width 61 height 28
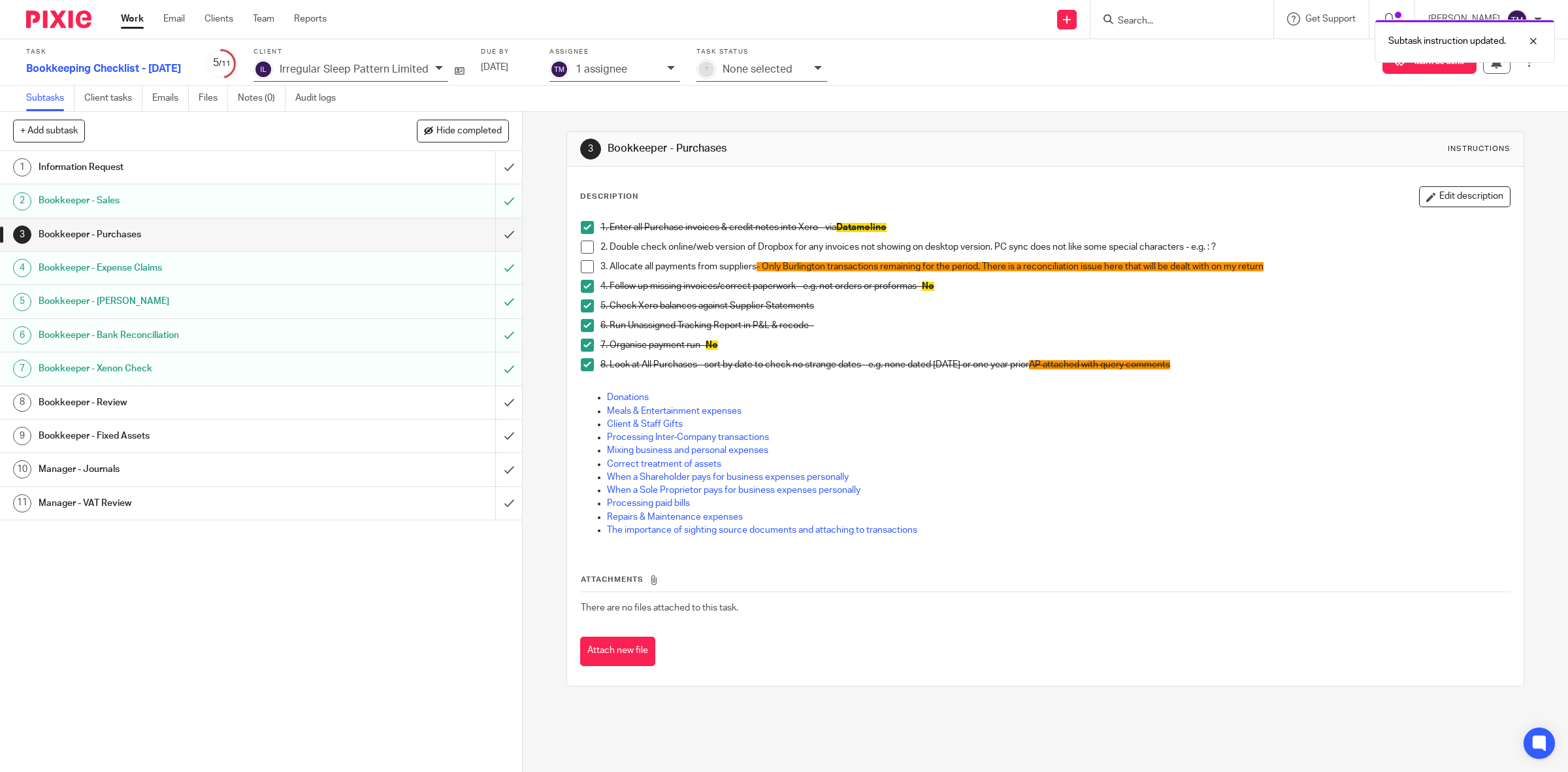
click at [583, 249] on span at bounding box center [588, 247] width 13 height 13
click at [626, 651] on button "Attach new file" at bounding box center [618, 651] width 75 height 29
